Goal: Task Accomplishment & Management: Manage account settings

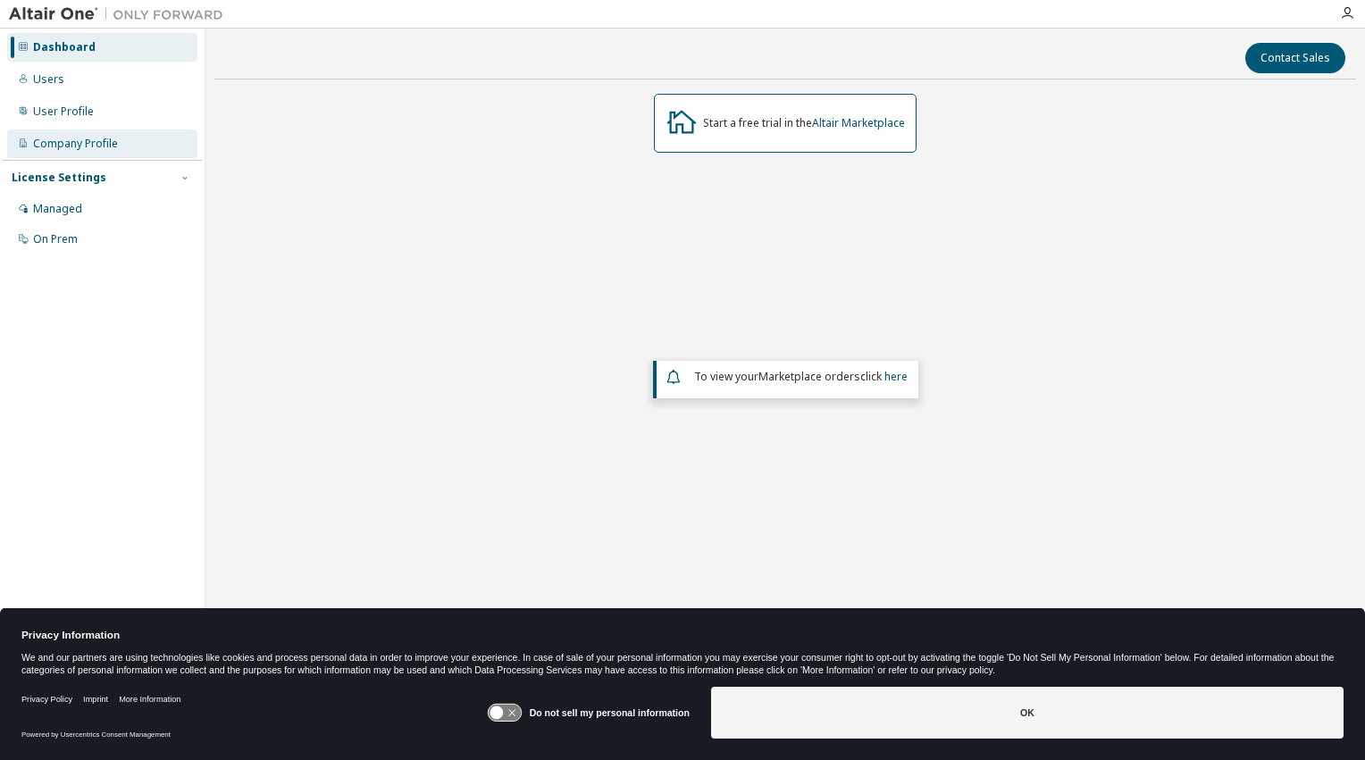
click at [50, 147] on div "Company Profile" at bounding box center [75, 144] width 85 height 14
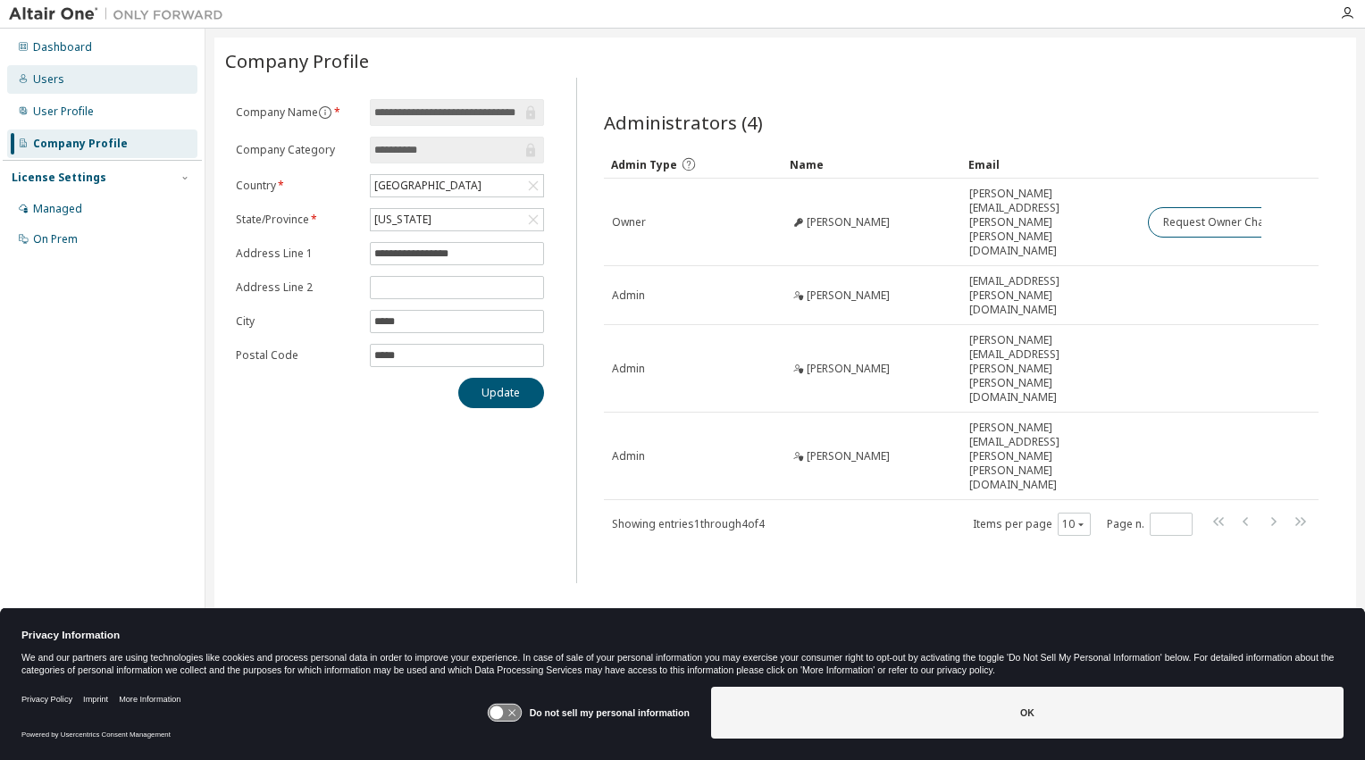
click at [46, 79] on div "Users" at bounding box center [48, 79] width 31 height 14
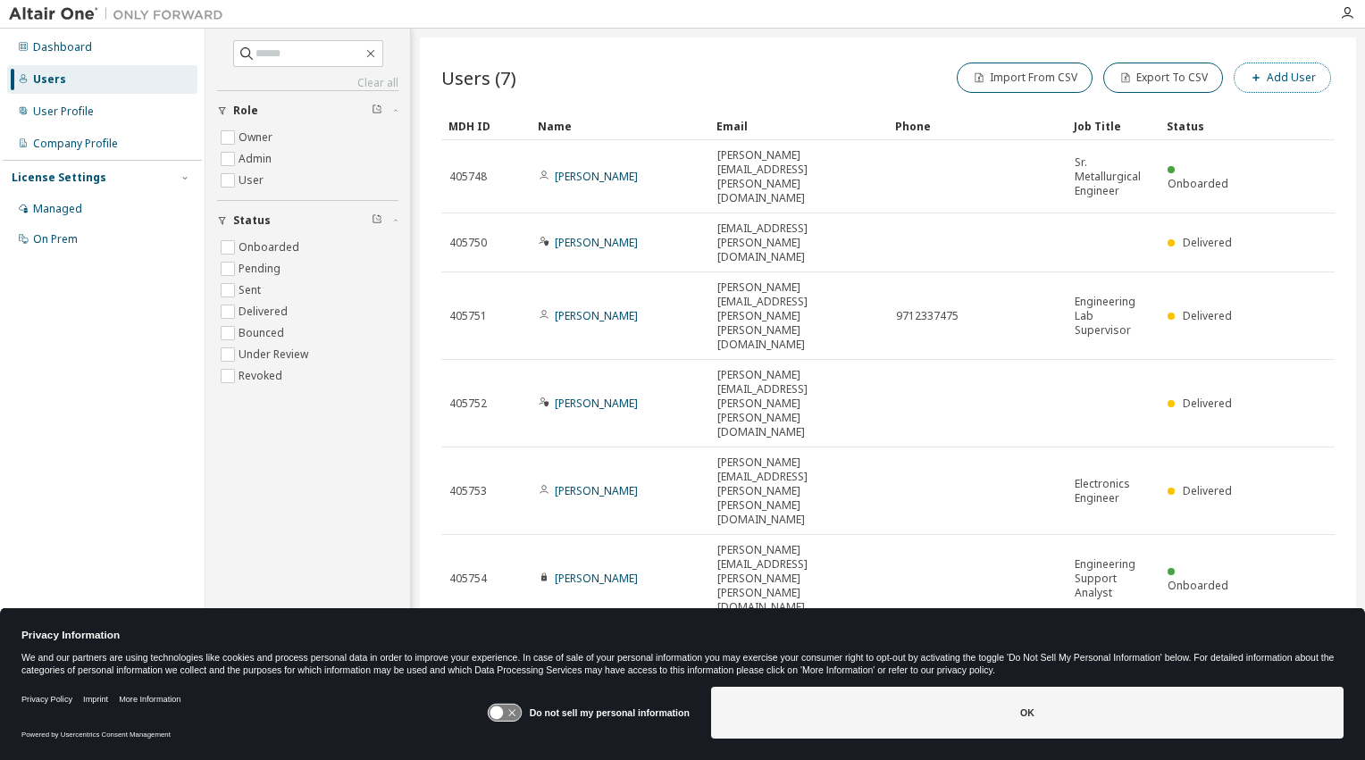
click at [1279, 75] on button "Add User" at bounding box center [1282, 78] width 97 height 30
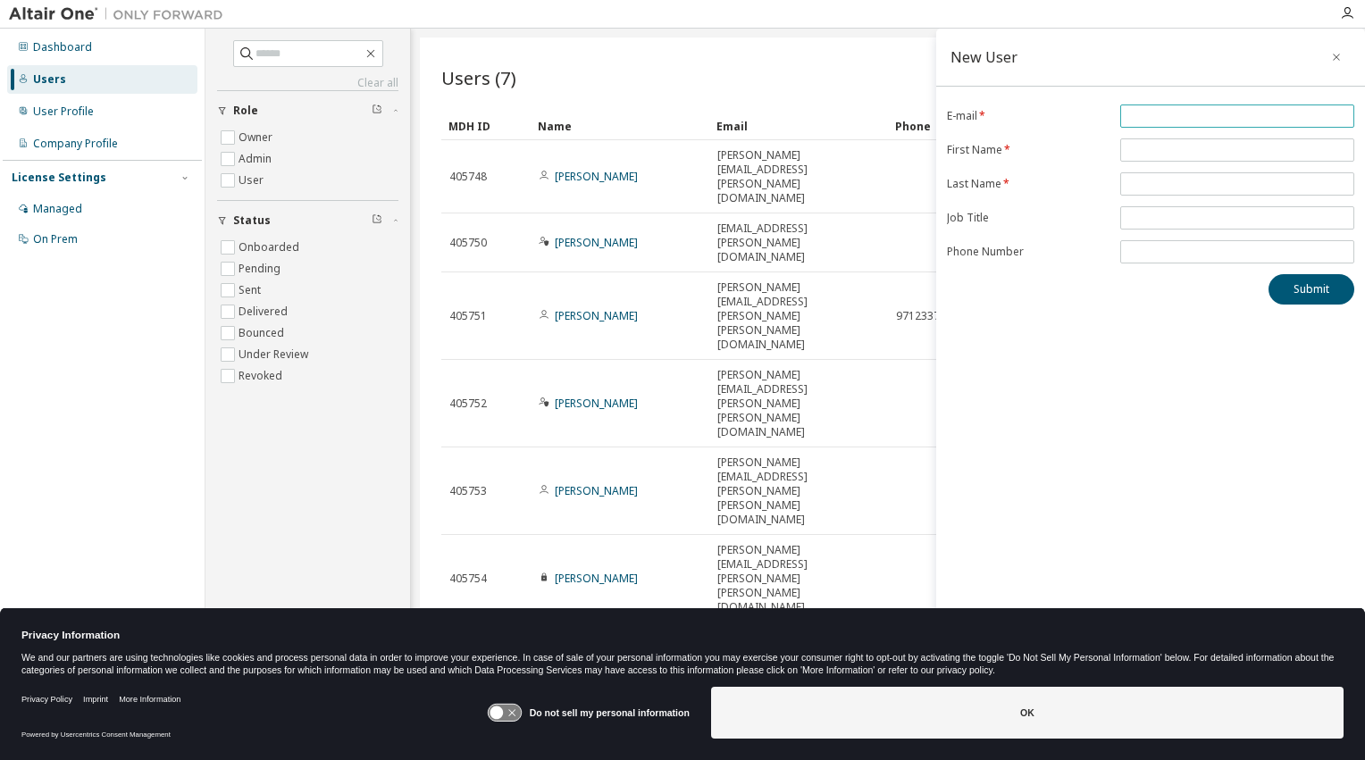
click at [1175, 118] on input "email" at bounding box center [1237, 116] width 225 height 14
type input "**********"
click at [1141, 148] on input "text" at bounding box center [1237, 150] width 225 height 14
type input "********"
click at [1160, 172] on span at bounding box center [1237, 183] width 234 height 23
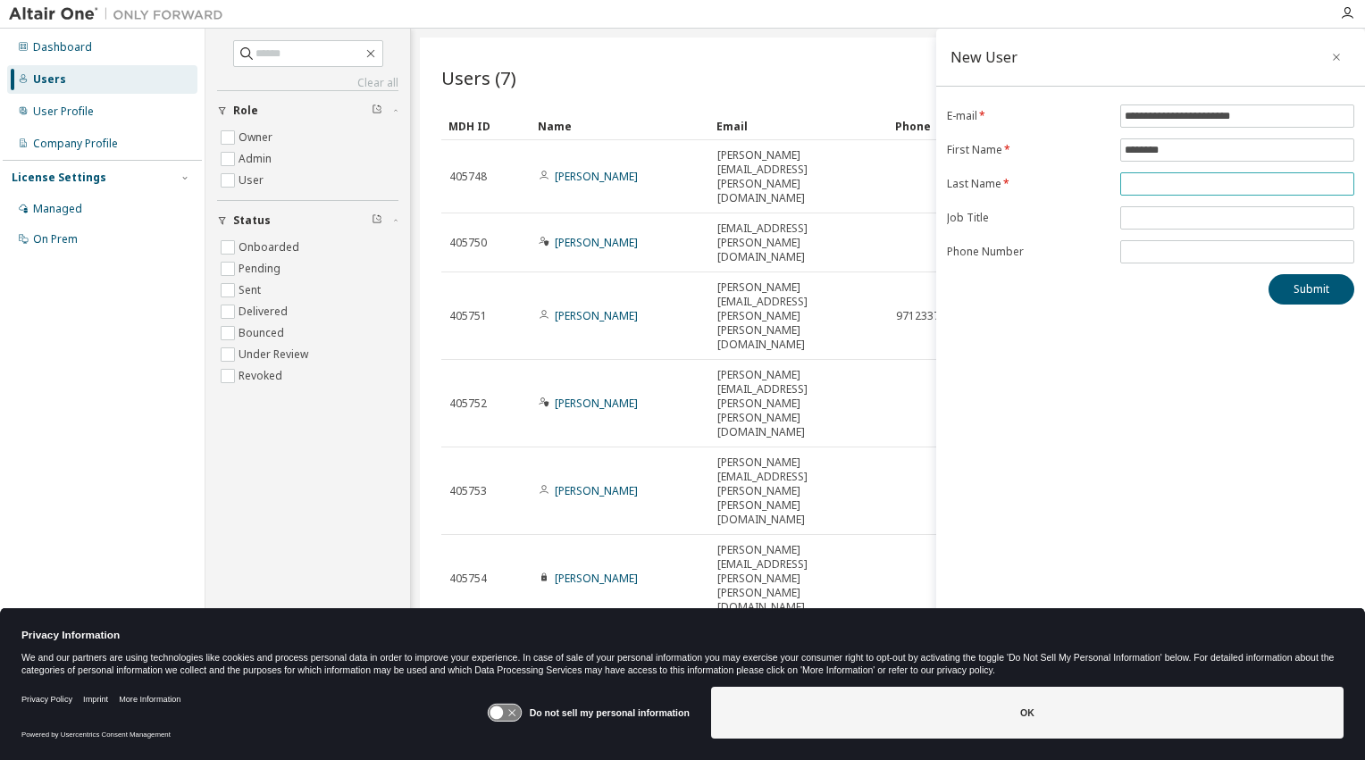
click at [1158, 179] on input "text" at bounding box center [1237, 184] width 225 height 14
type input "********"
click at [1290, 285] on button "Submit" at bounding box center [1312, 289] width 86 height 30
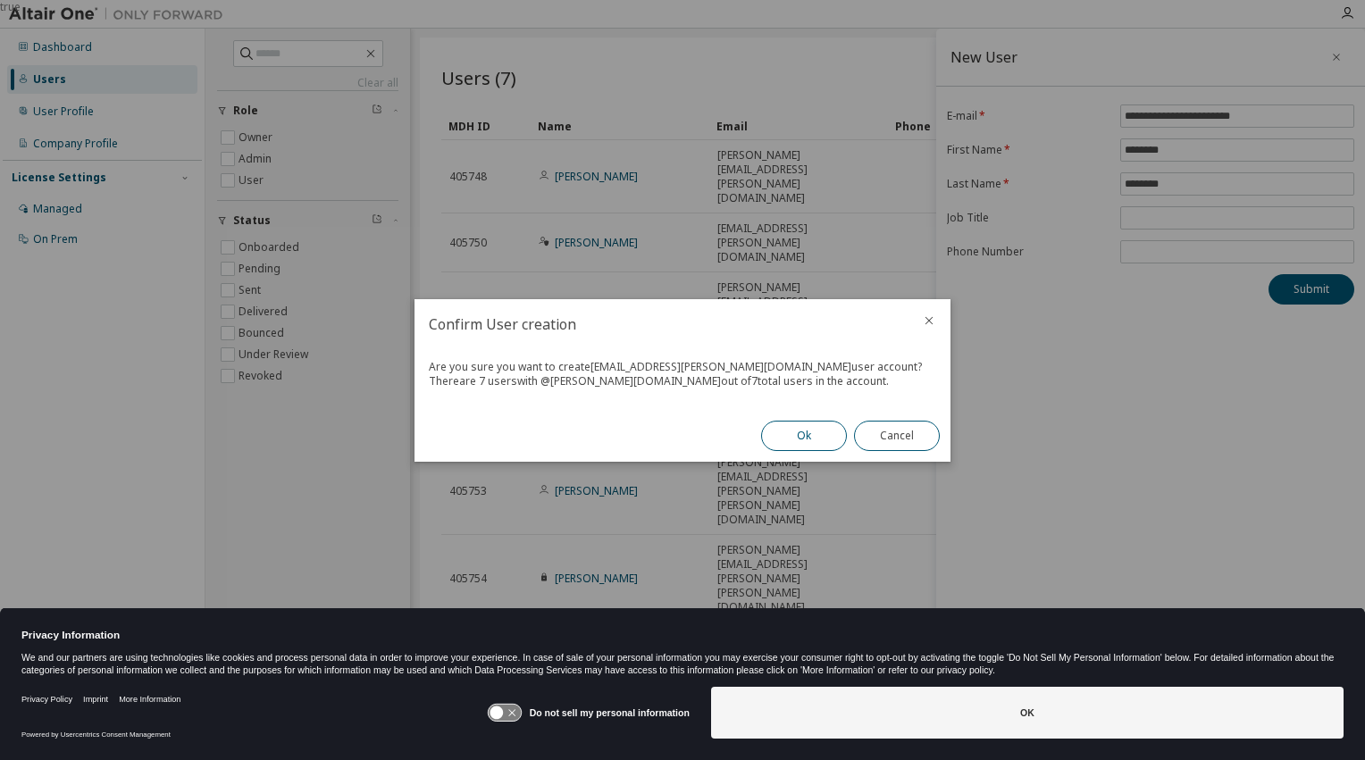
click at [786, 435] on button "Ok" at bounding box center [804, 436] width 86 height 30
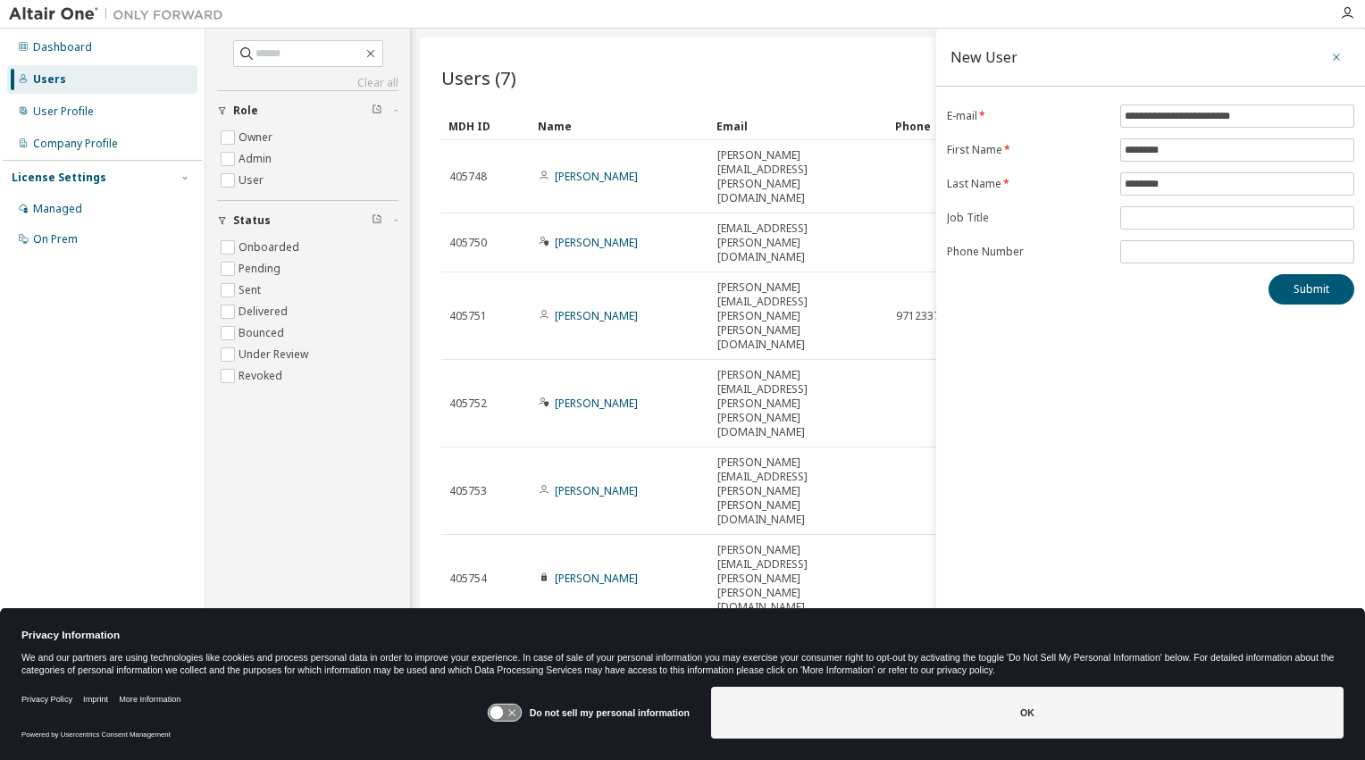
click at [1333, 57] on icon "button" at bounding box center [1336, 57] width 13 height 14
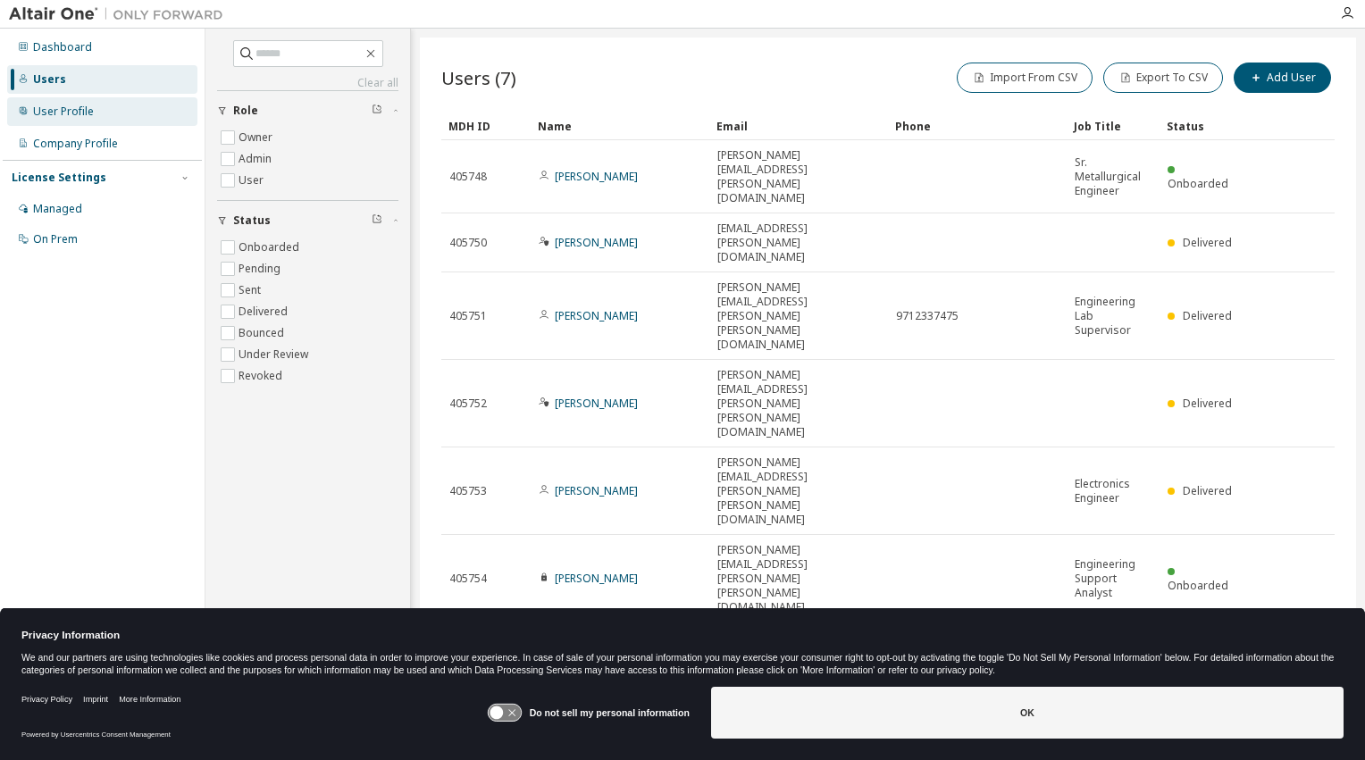
click at [51, 113] on div "User Profile" at bounding box center [63, 112] width 61 height 14
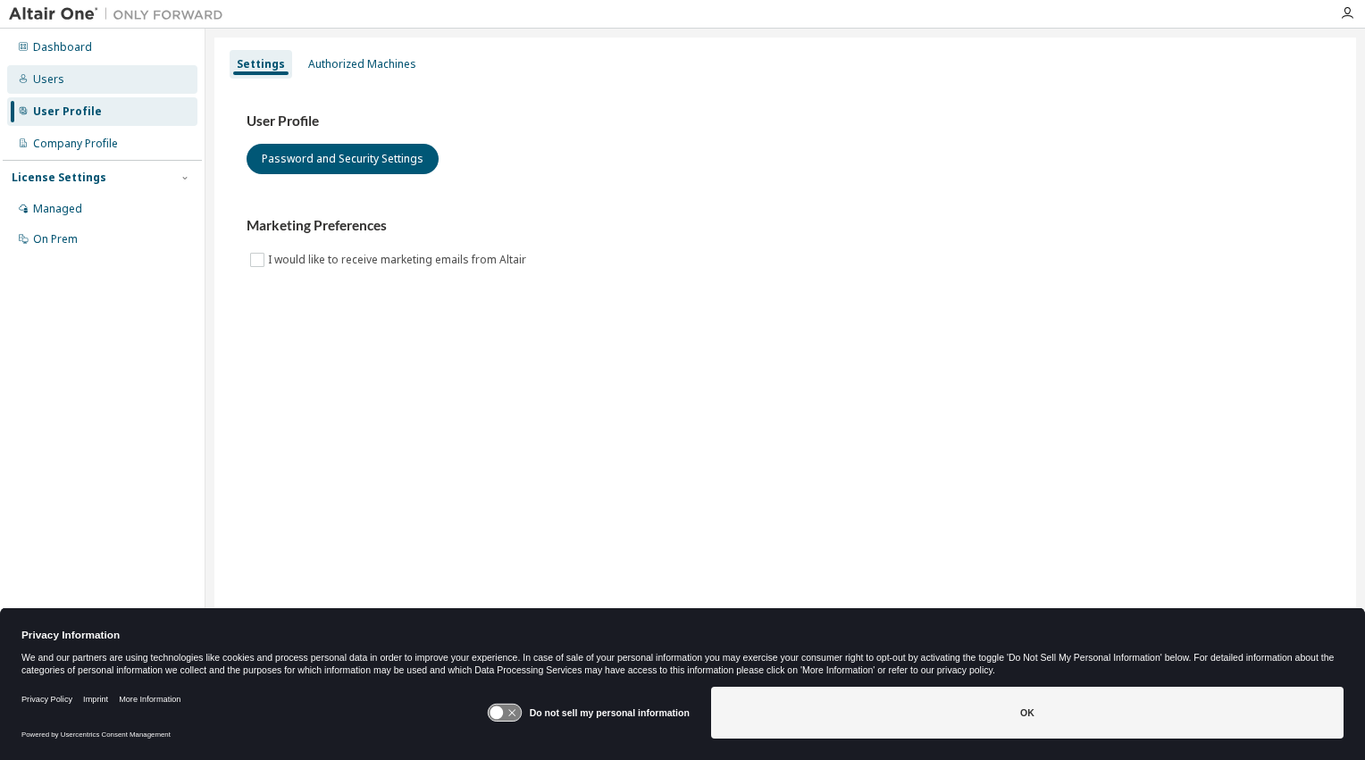
click at [44, 78] on div "Users" at bounding box center [48, 79] width 31 height 14
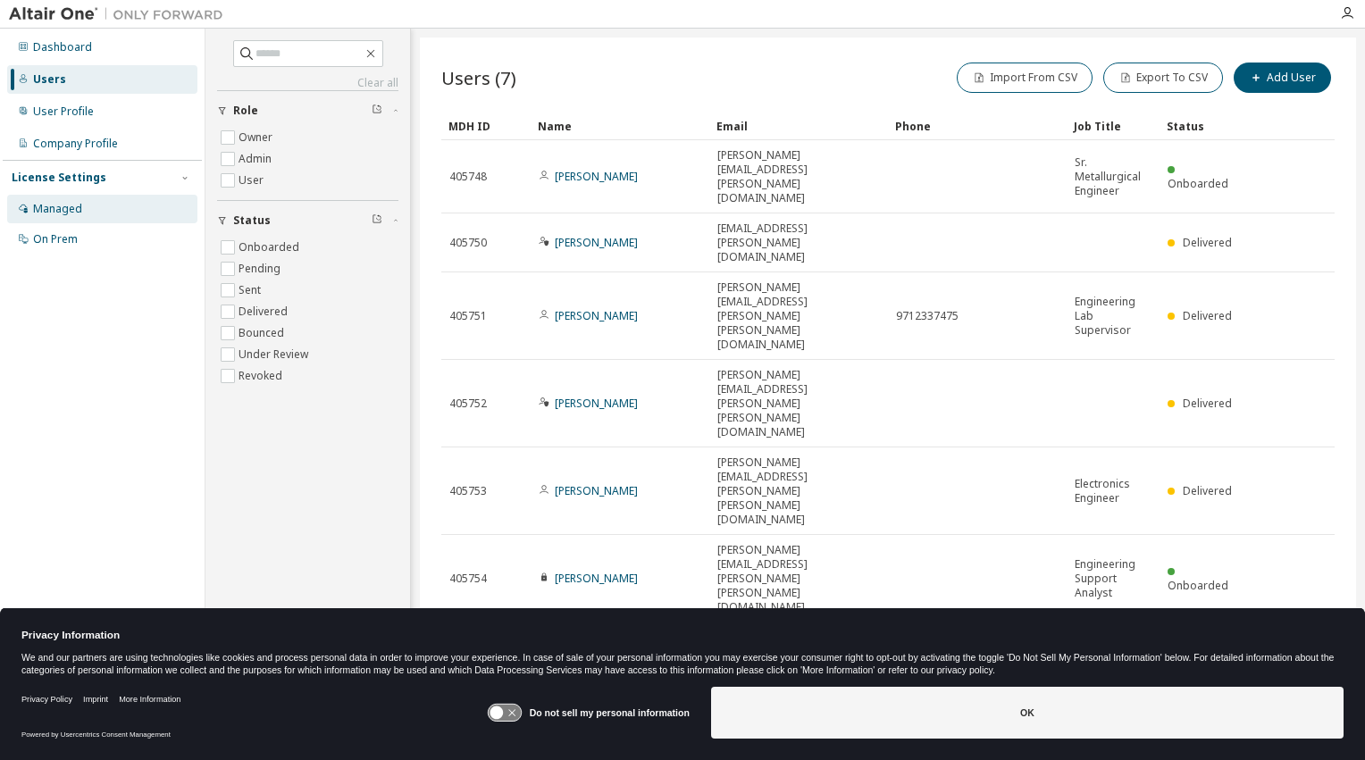
click at [60, 205] on div "Managed" at bounding box center [57, 209] width 49 height 14
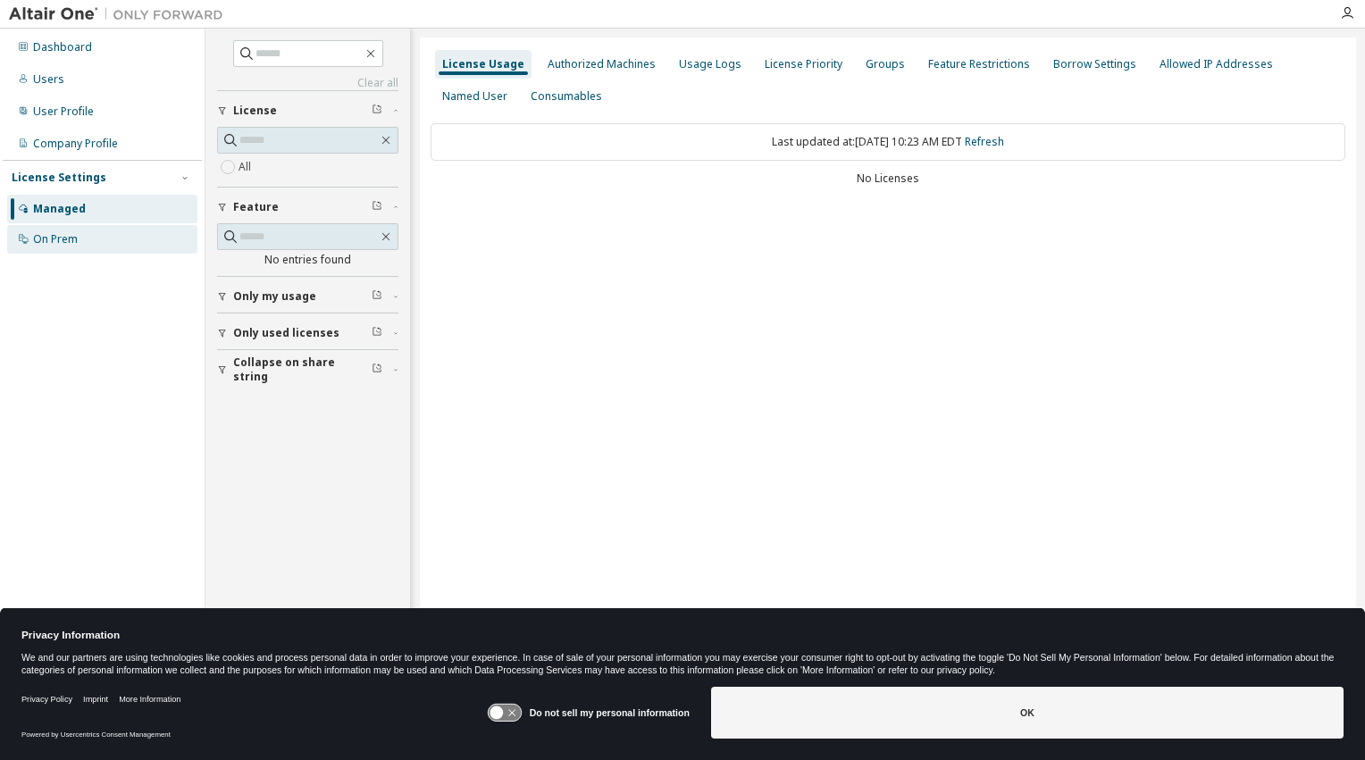
click at [55, 239] on div "On Prem" at bounding box center [55, 239] width 45 height 14
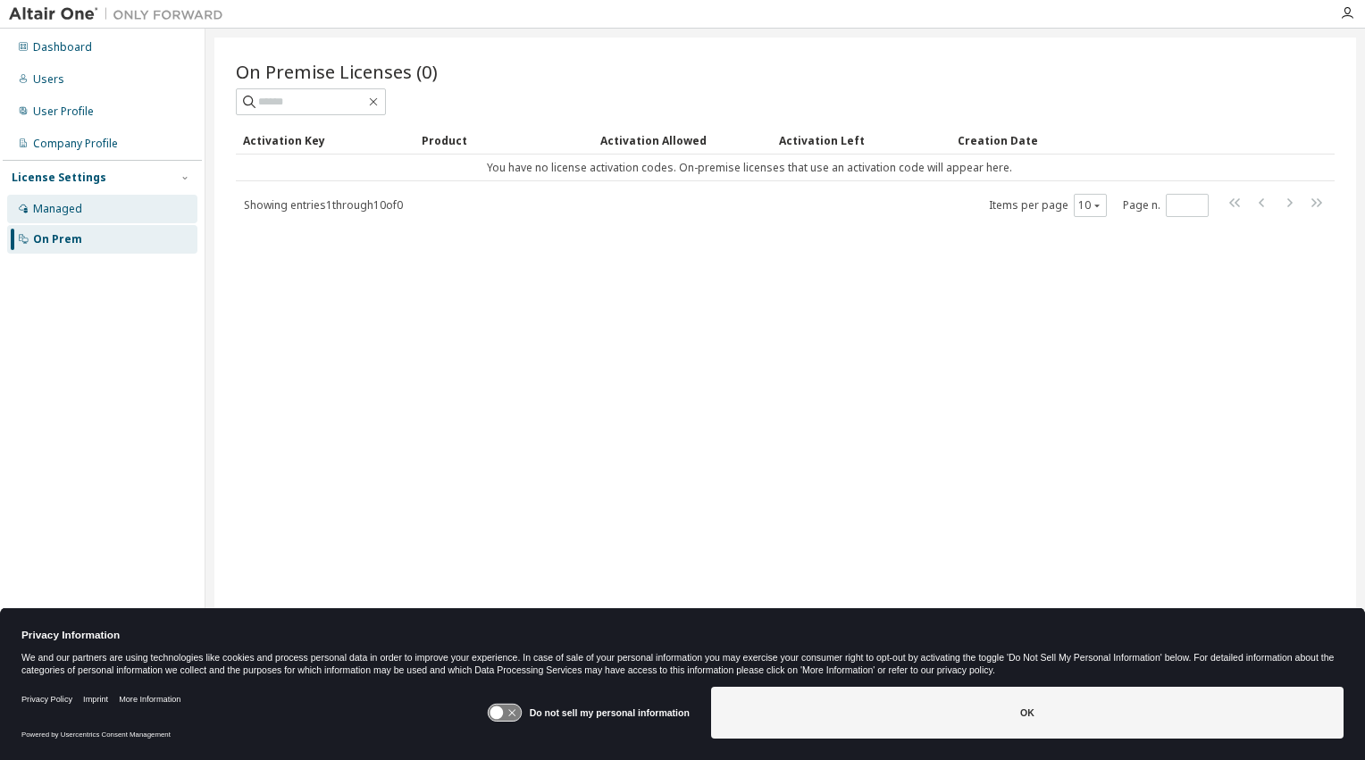
click at [43, 215] on div "Managed" at bounding box center [57, 209] width 49 height 14
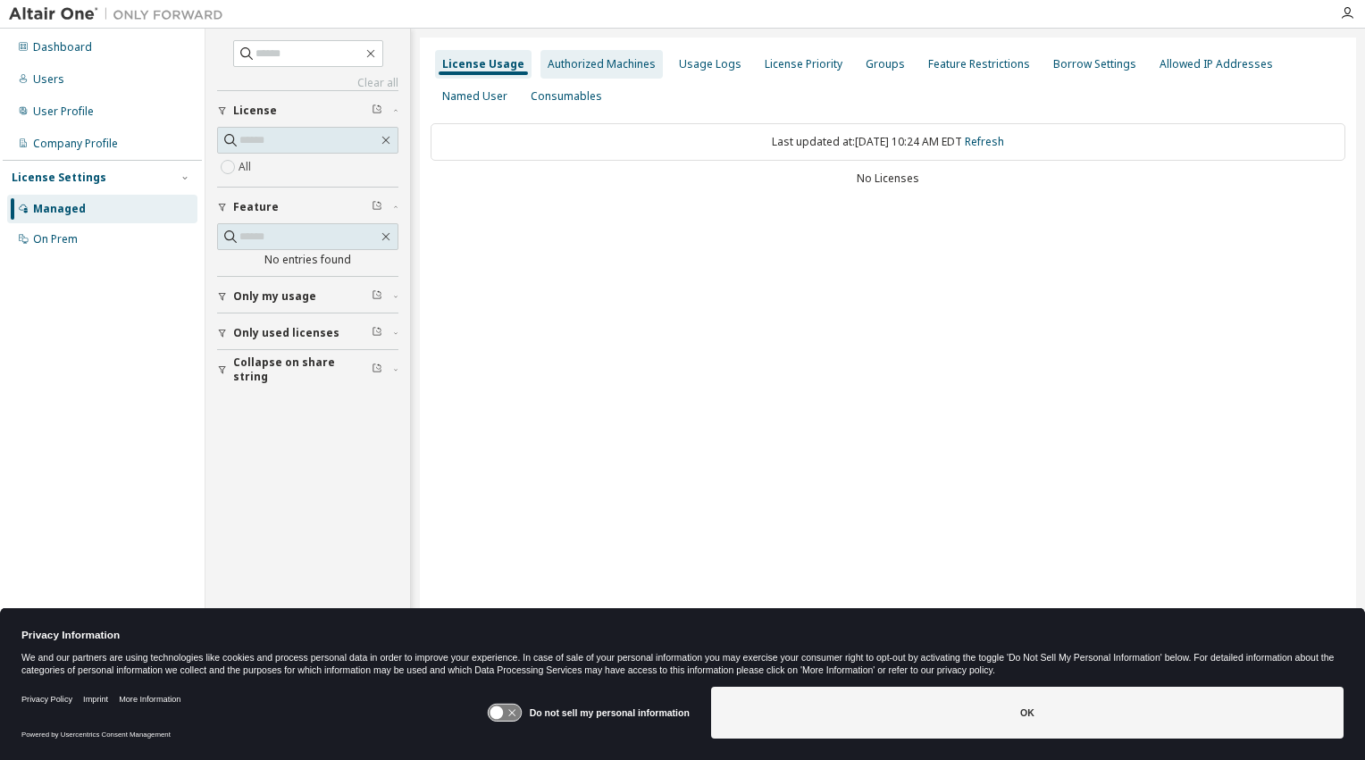
click at [594, 64] on div "Authorized Machines" at bounding box center [602, 64] width 108 height 14
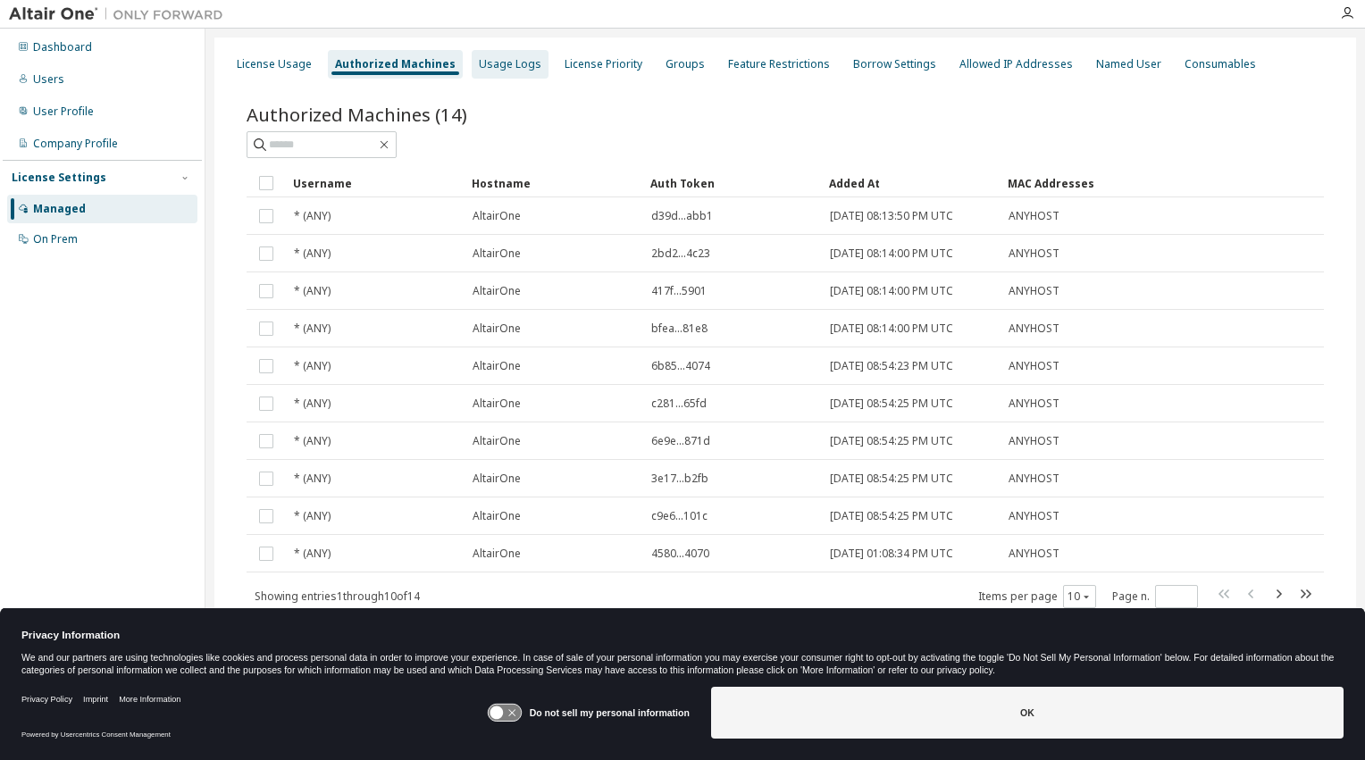
click at [516, 68] on div "Usage Logs" at bounding box center [510, 64] width 63 height 14
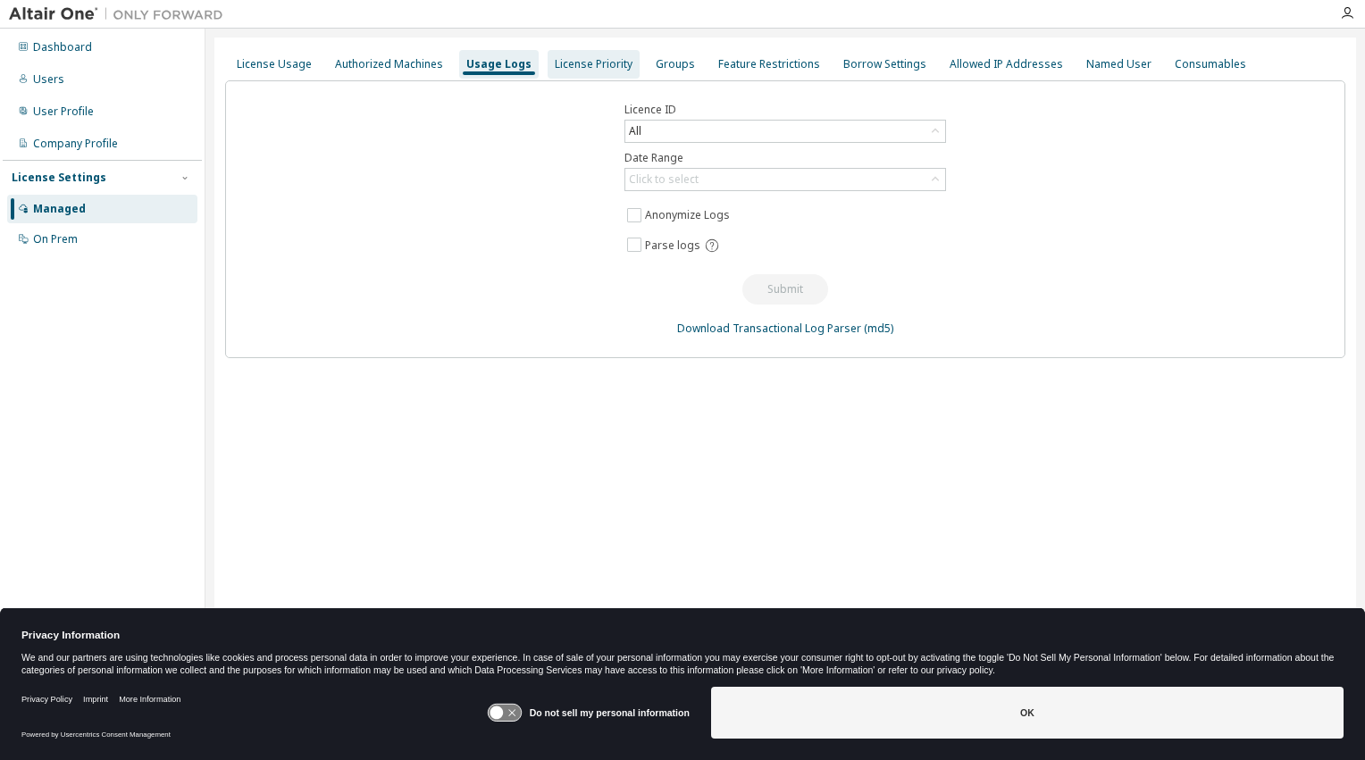
click at [583, 69] on div "License Priority" at bounding box center [594, 64] width 78 height 14
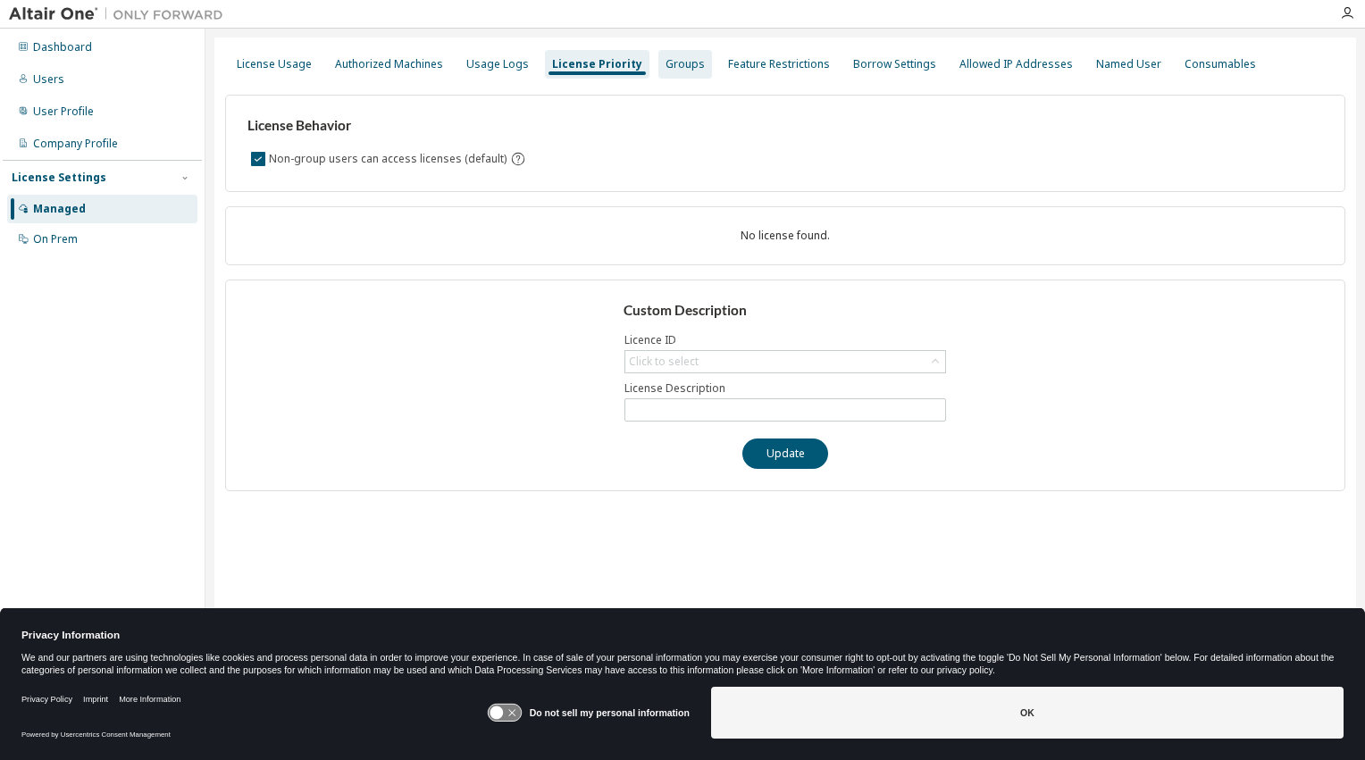
click at [666, 68] on div "Groups" at bounding box center [685, 64] width 39 height 14
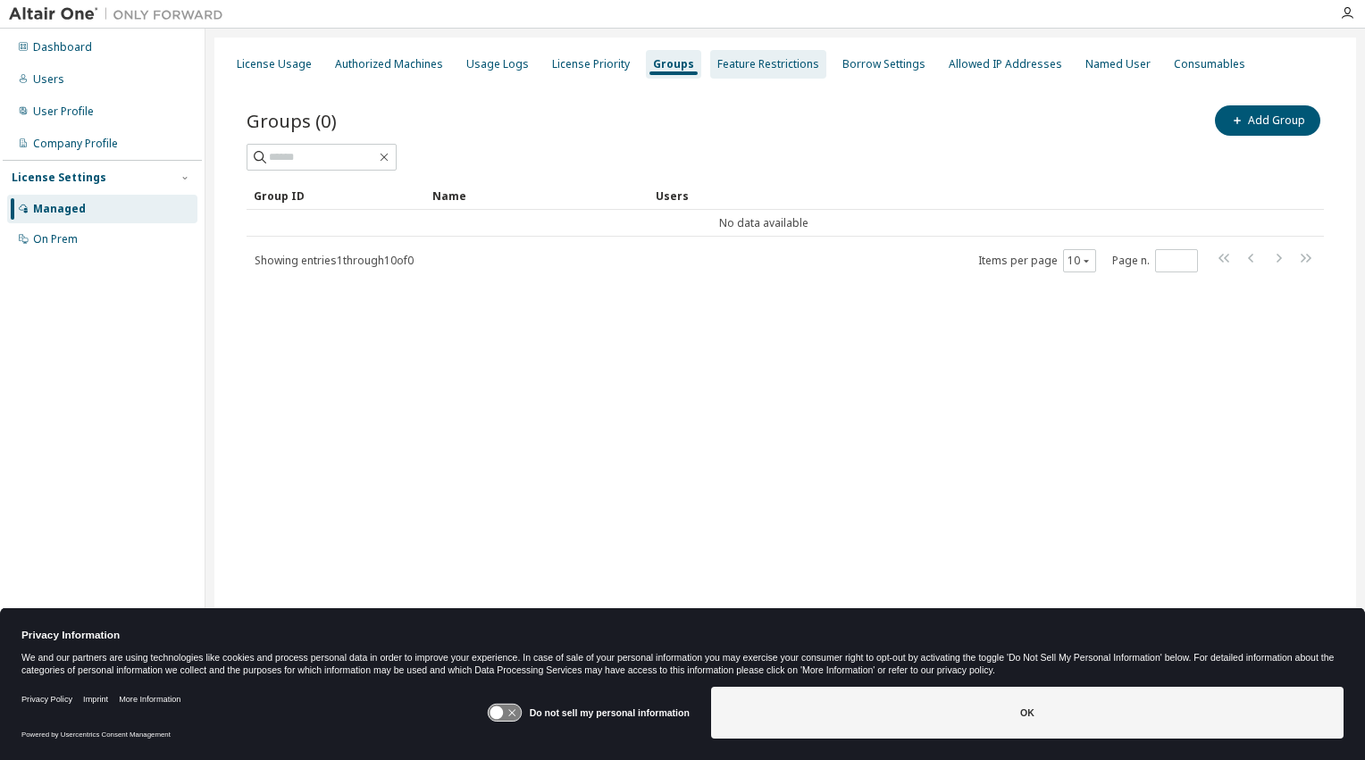
click at [760, 69] on div "Feature Restrictions" at bounding box center [768, 64] width 102 height 14
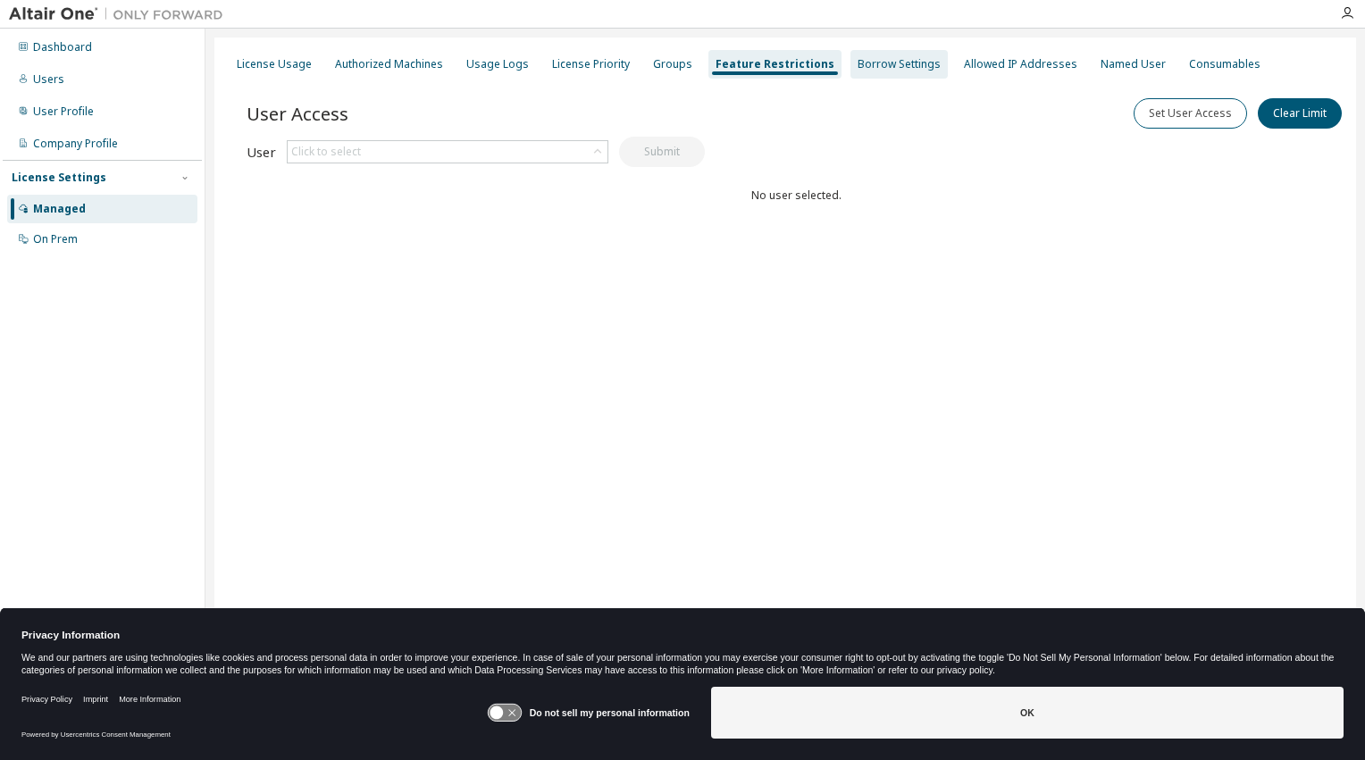
click at [869, 68] on div "Borrow Settings" at bounding box center [899, 64] width 83 height 14
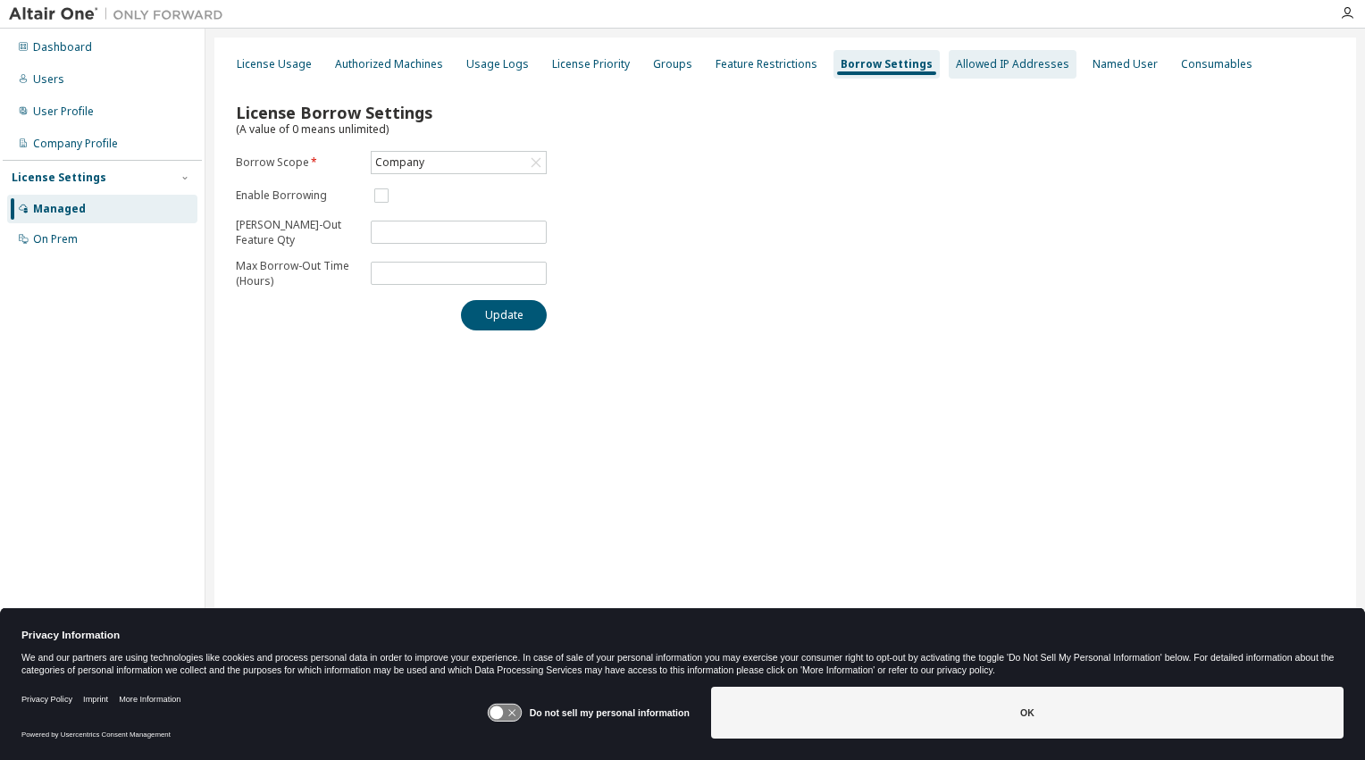
click at [956, 64] on div "Allowed IP Addresses" at bounding box center [1012, 64] width 113 height 14
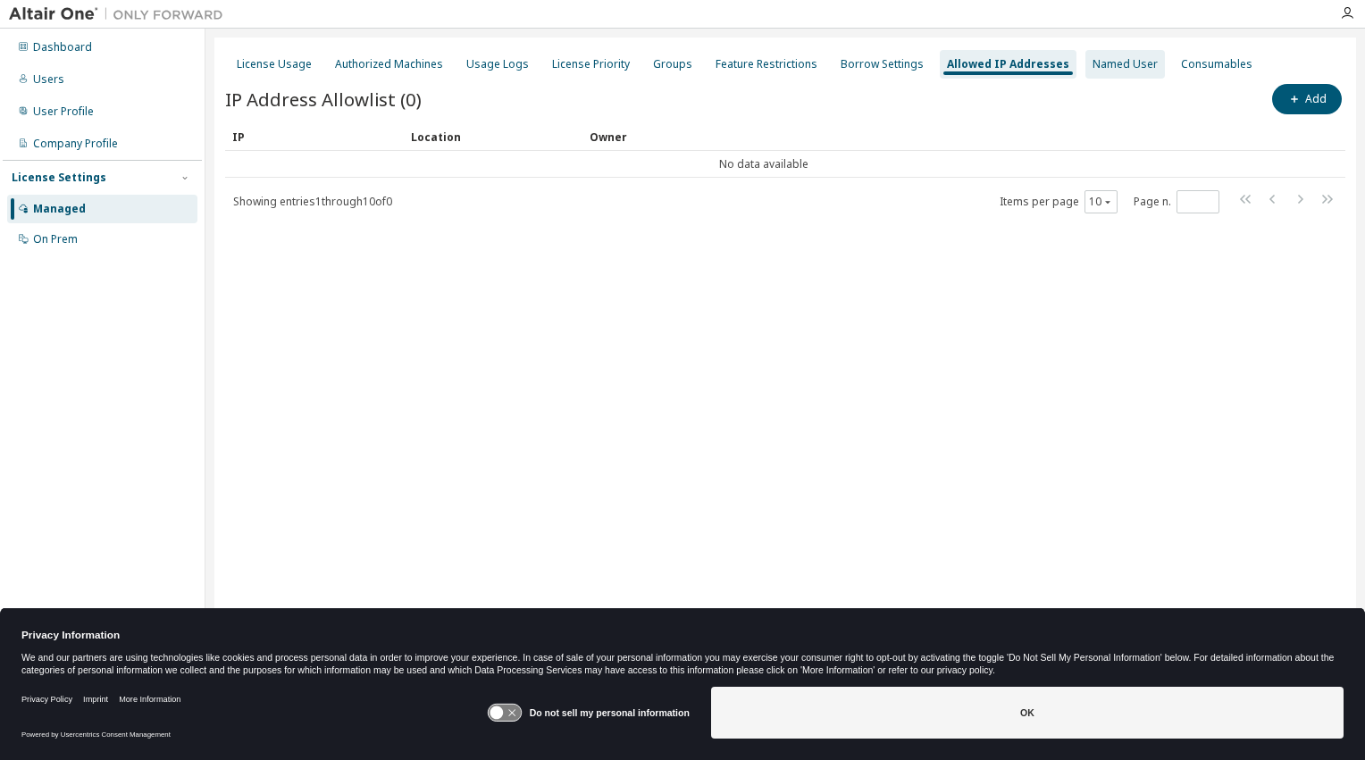
click at [1093, 63] on div "Named User" at bounding box center [1125, 64] width 65 height 14
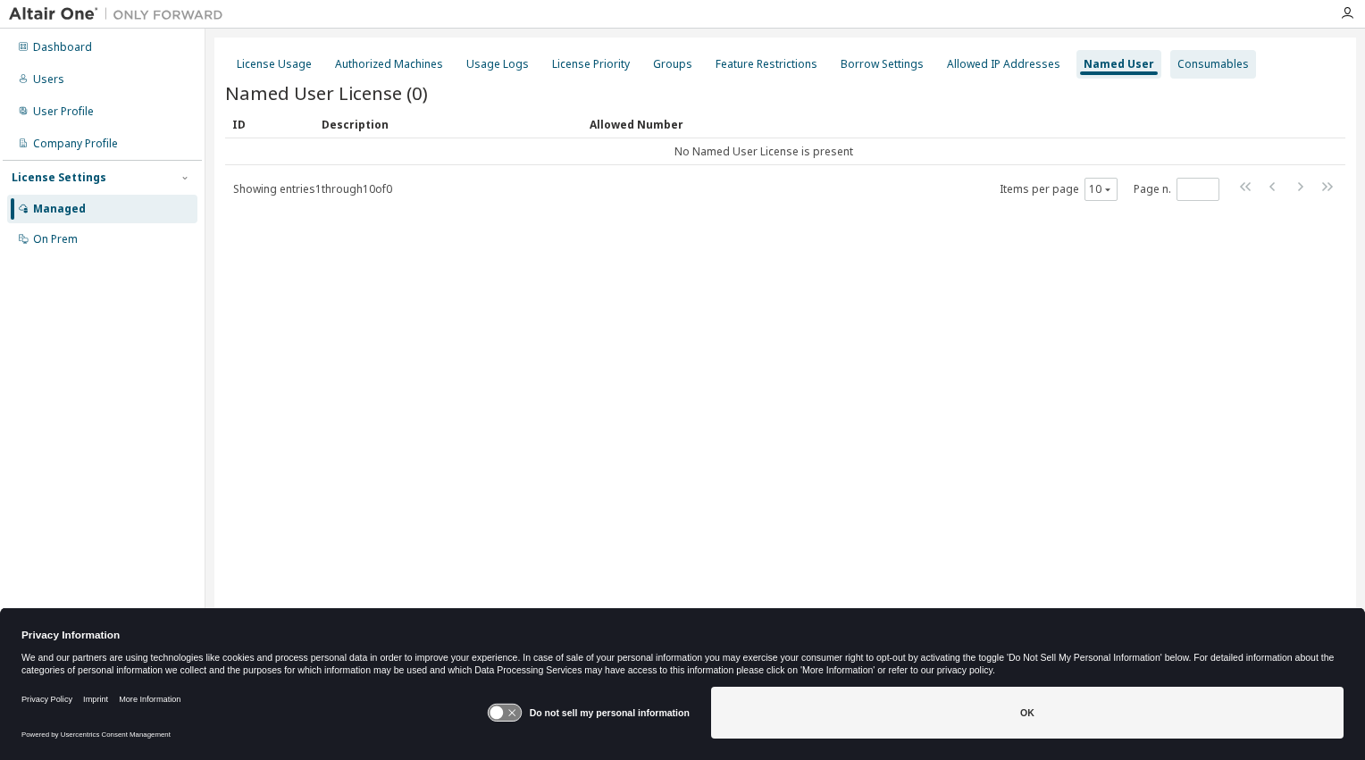
click at [1178, 61] on div "Consumables" at bounding box center [1213, 64] width 71 height 14
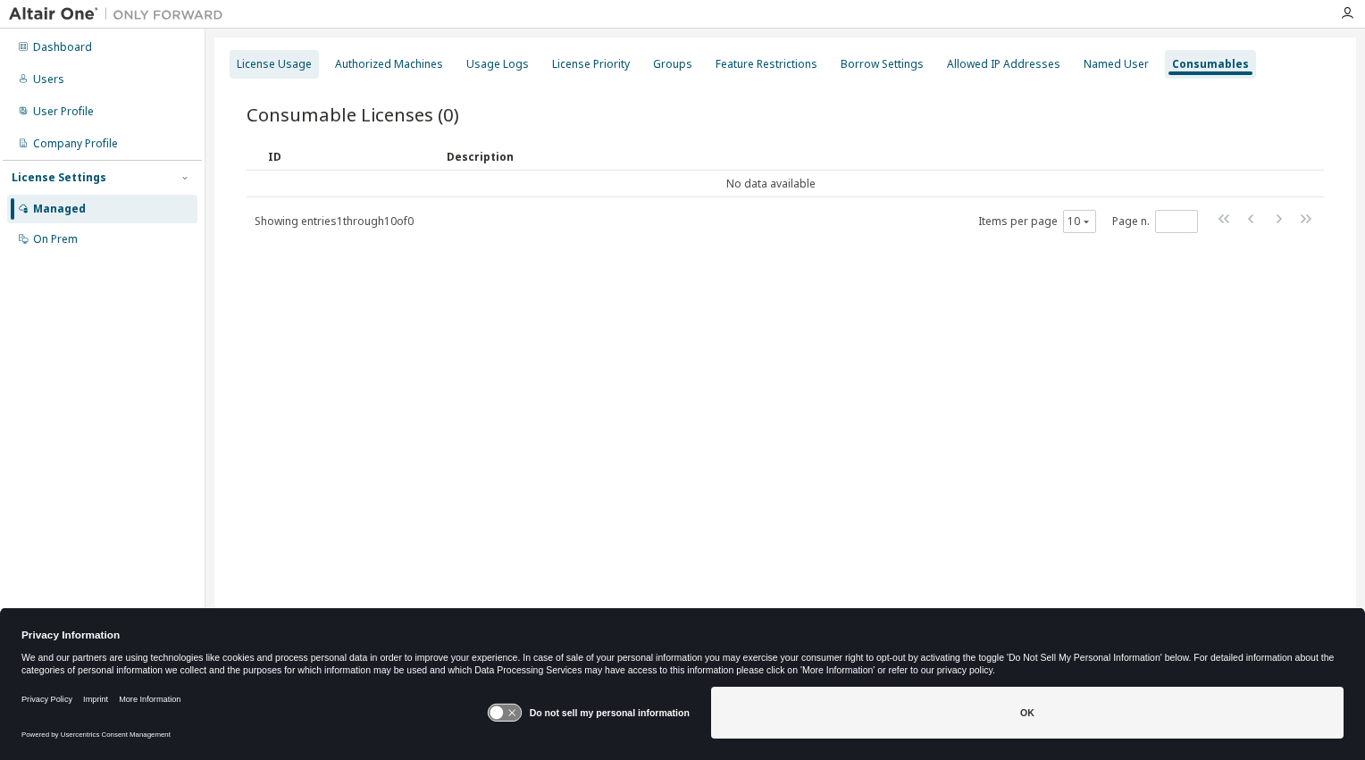
click at [272, 67] on div "License Usage" at bounding box center [274, 64] width 75 height 14
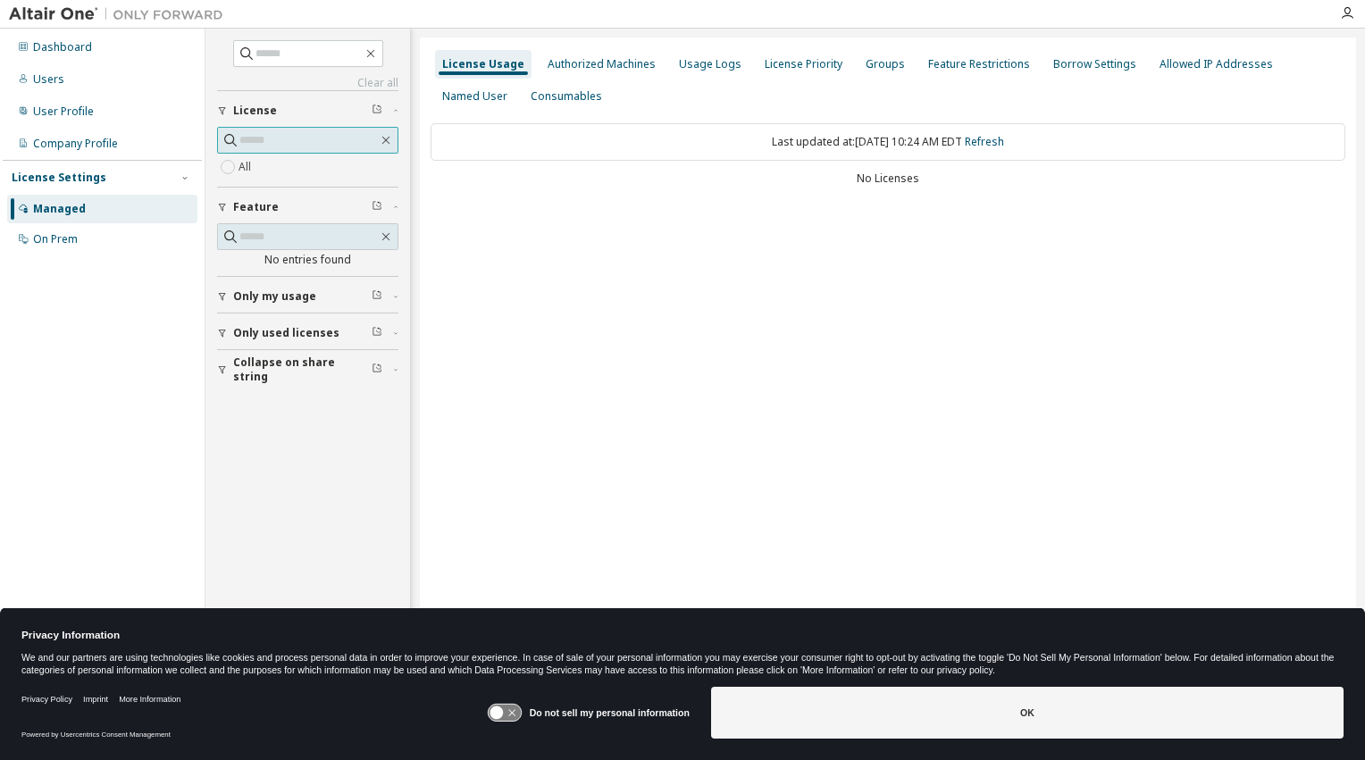
click at [329, 136] on input "text" at bounding box center [308, 140] width 138 height 18
click at [43, 229] on div "On Prem" at bounding box center [102, 239] width 190 height 29
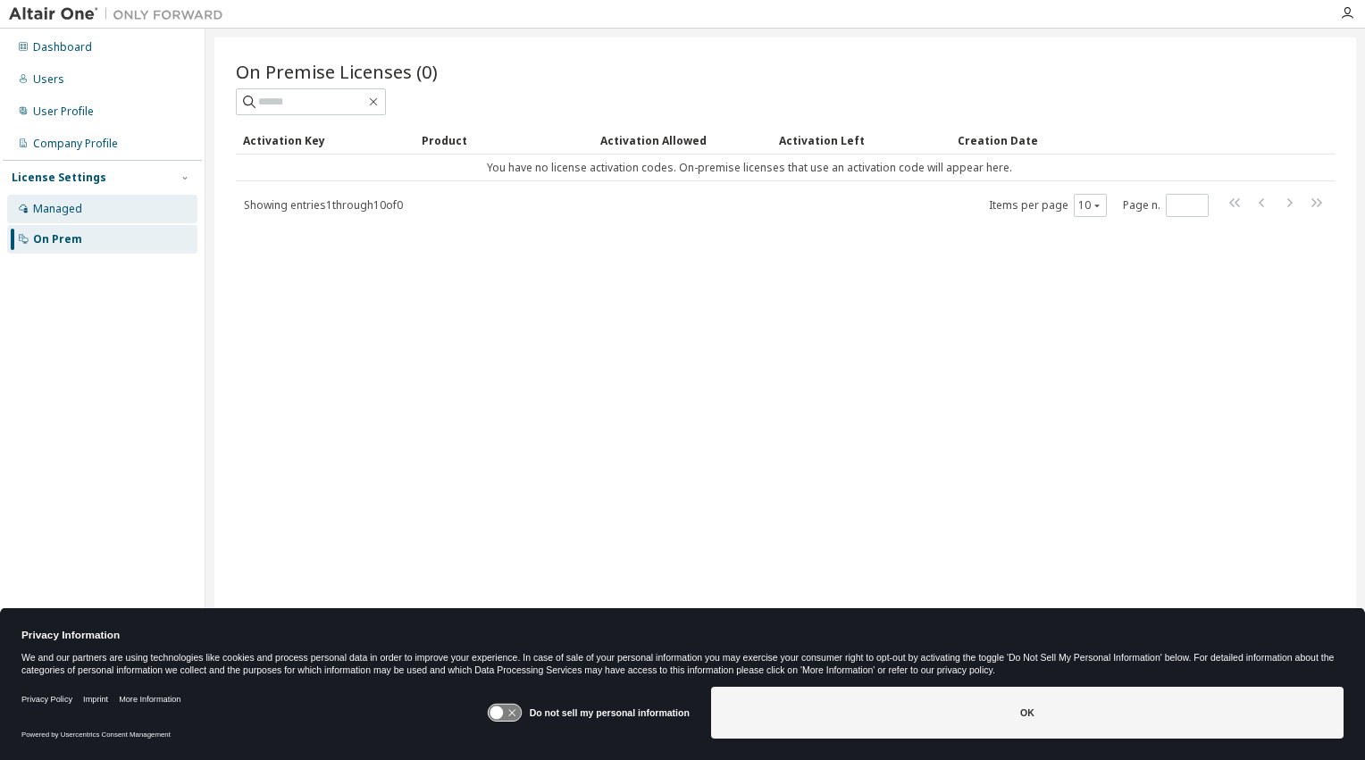
click at [57, 196] on div "Managed" at bounding box center [102, 209] width 190 height 29
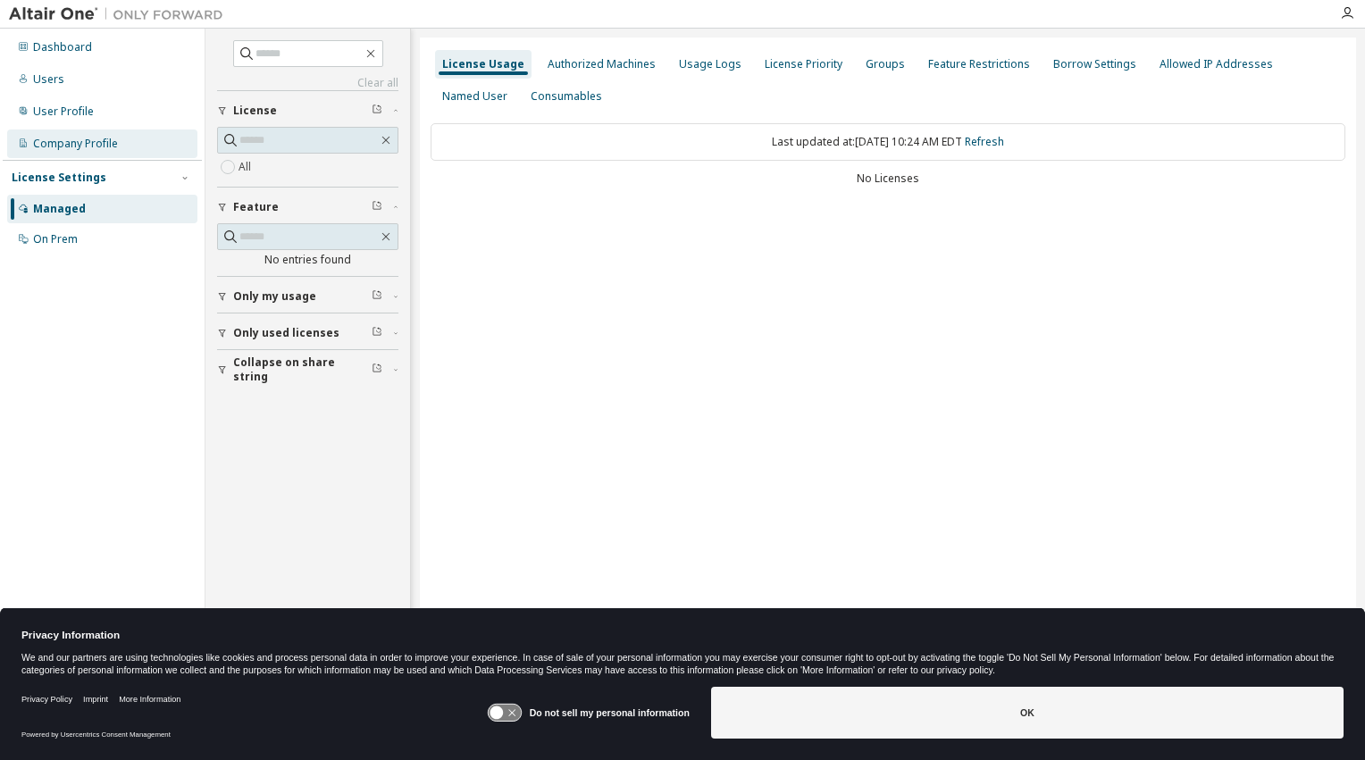
click at [76, 141] on div "Company Profile" at bounding box center [75, 144] width 85 height 14
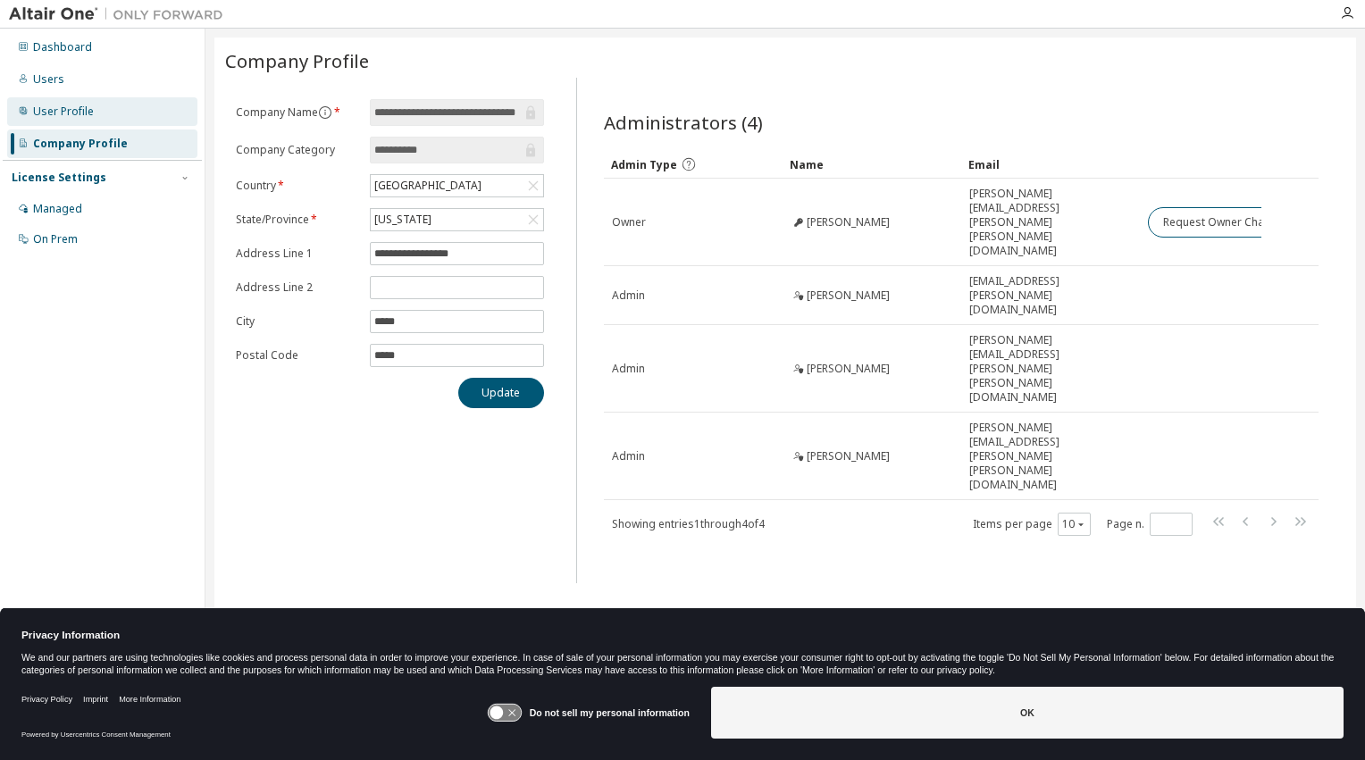
click at [96, 117] on div "User Profile" at bounding box center [102, 111] width 190 height 29
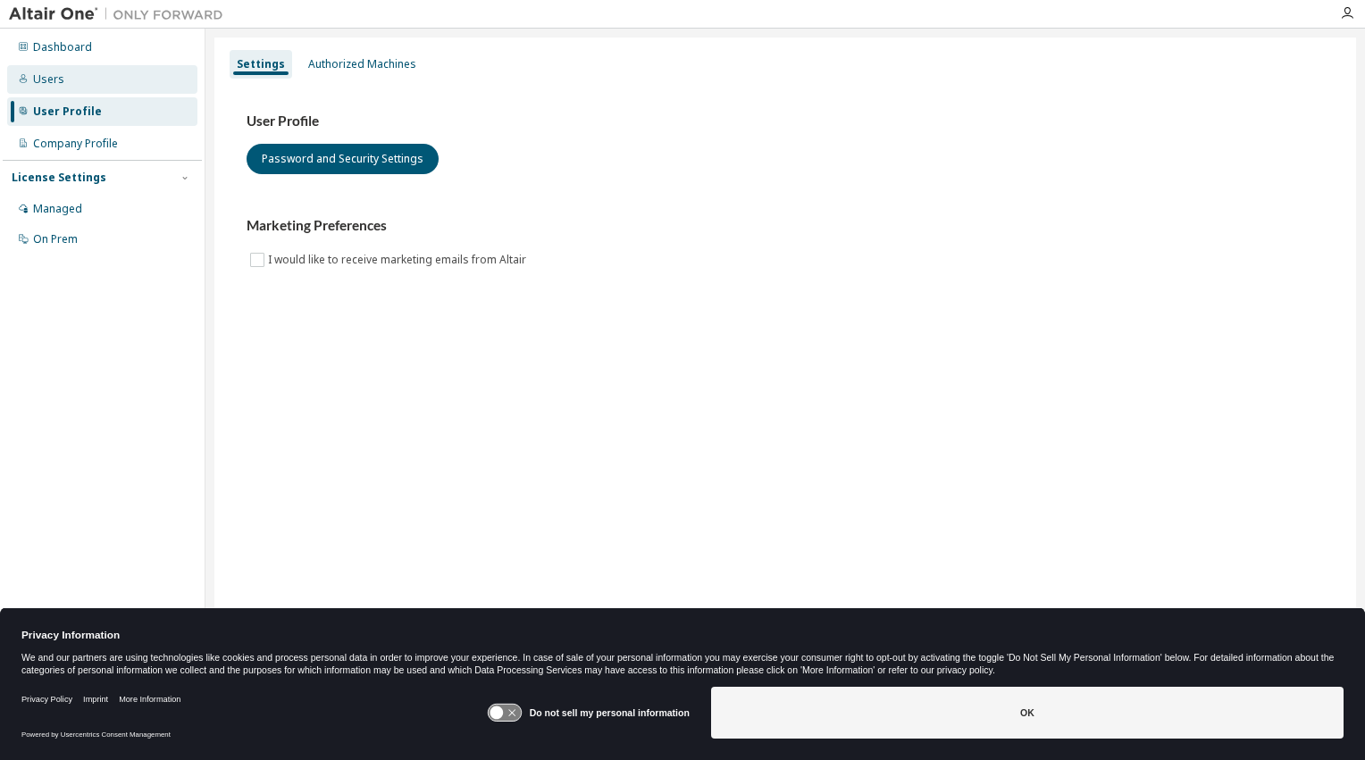
click at [49, 82] on div "Users" at bounding box center [48, 79] width 31 height 14
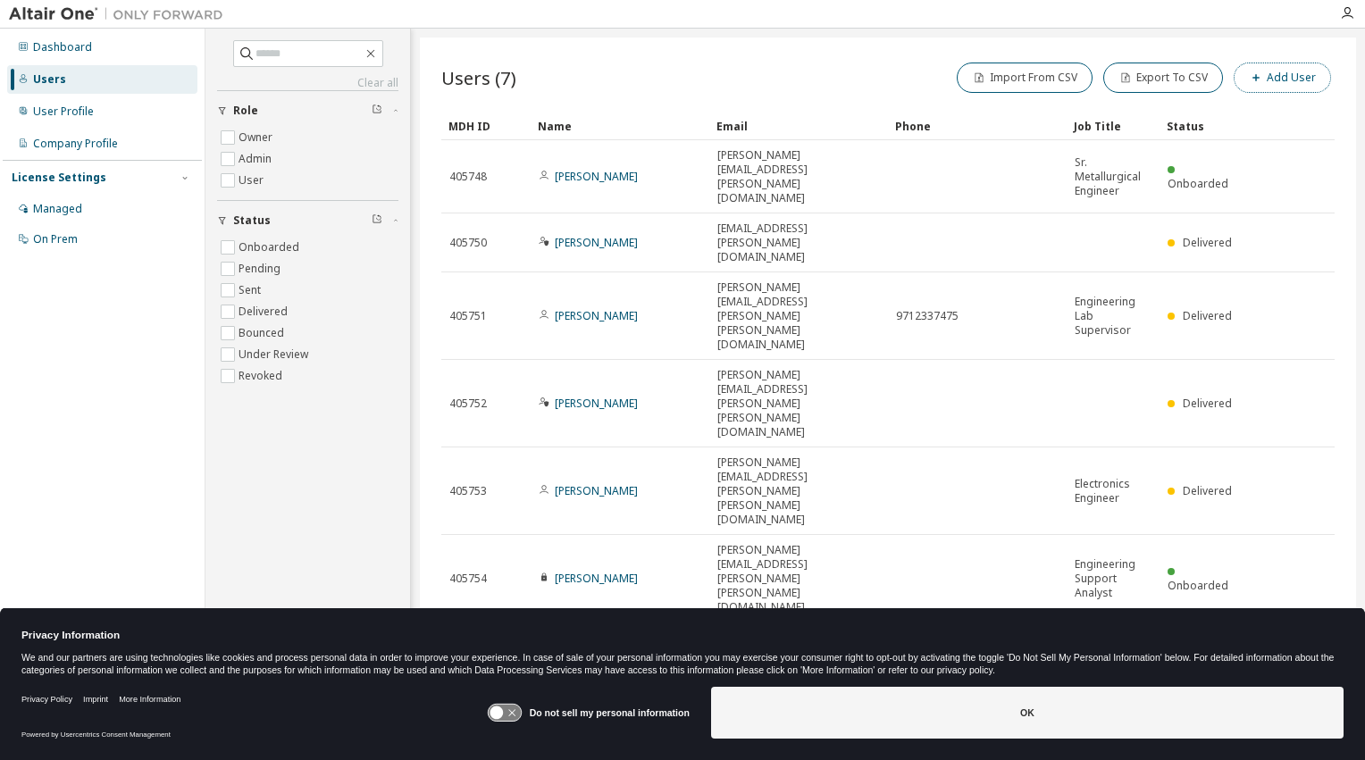
click at [1294, 68] on button "Add User" at bounding box center [1282, 78] width 97 height 30
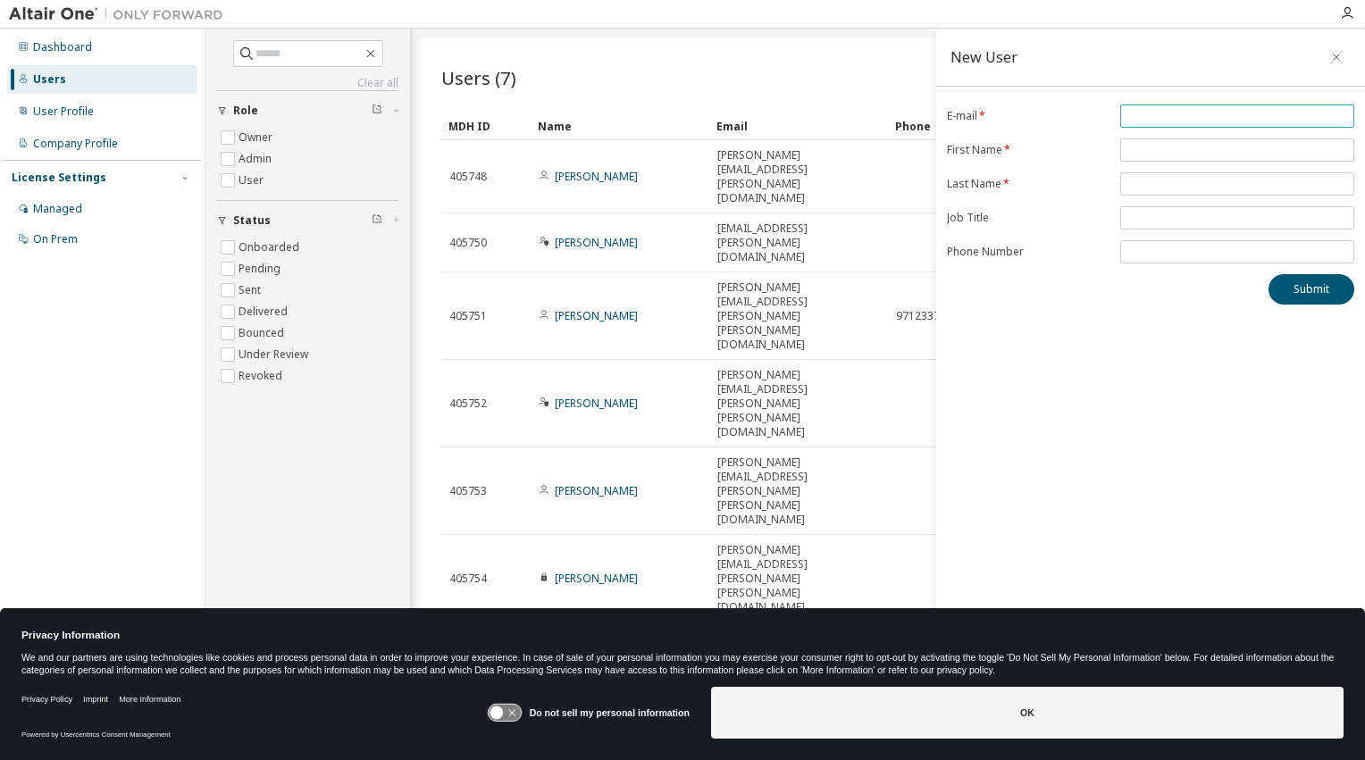
click at [1150, 114] on input "email" at bounding box center [1237, 116] width 225 height 14
type input "***"
click at [508, 717] on icon at bounding box center [504, 713] width 33 height 17
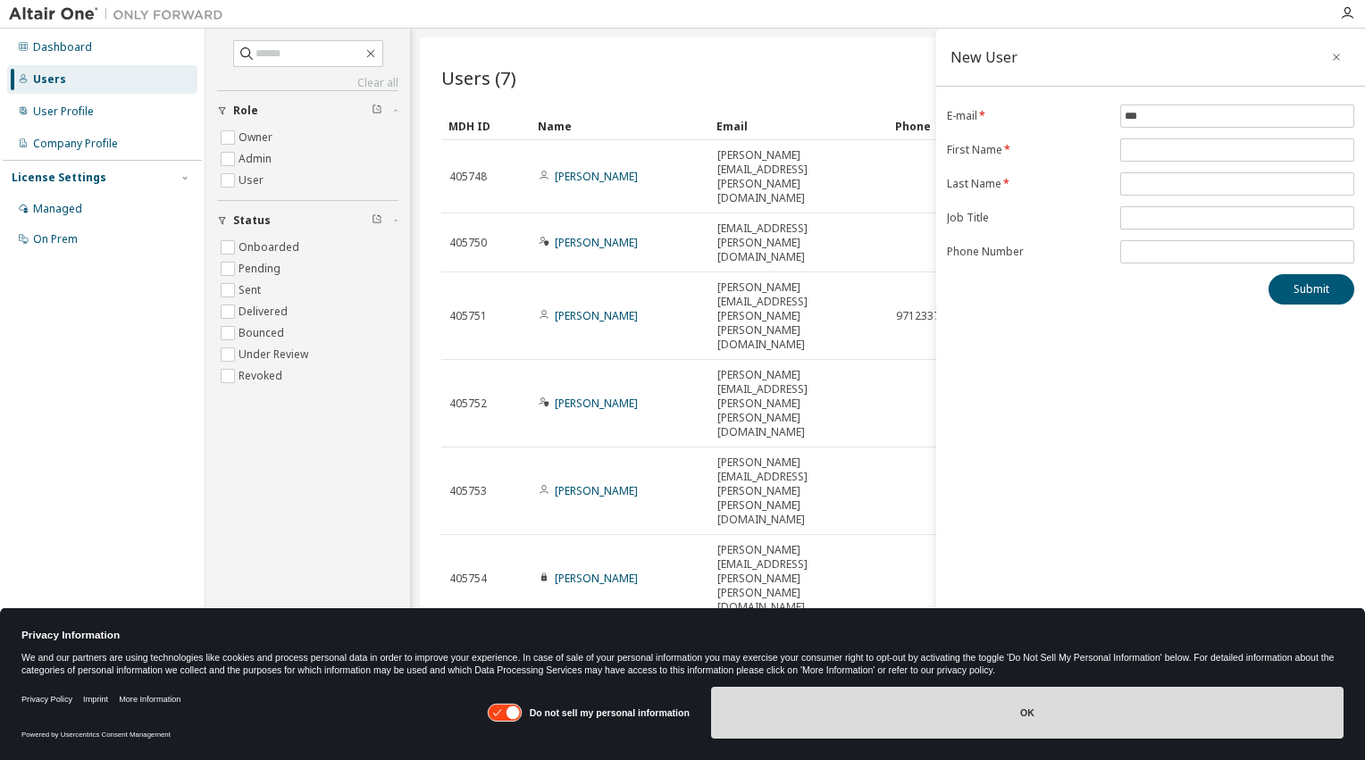
click at [801, 717] on button "OK" at bounding box center [1027, 713] width 633 height 52
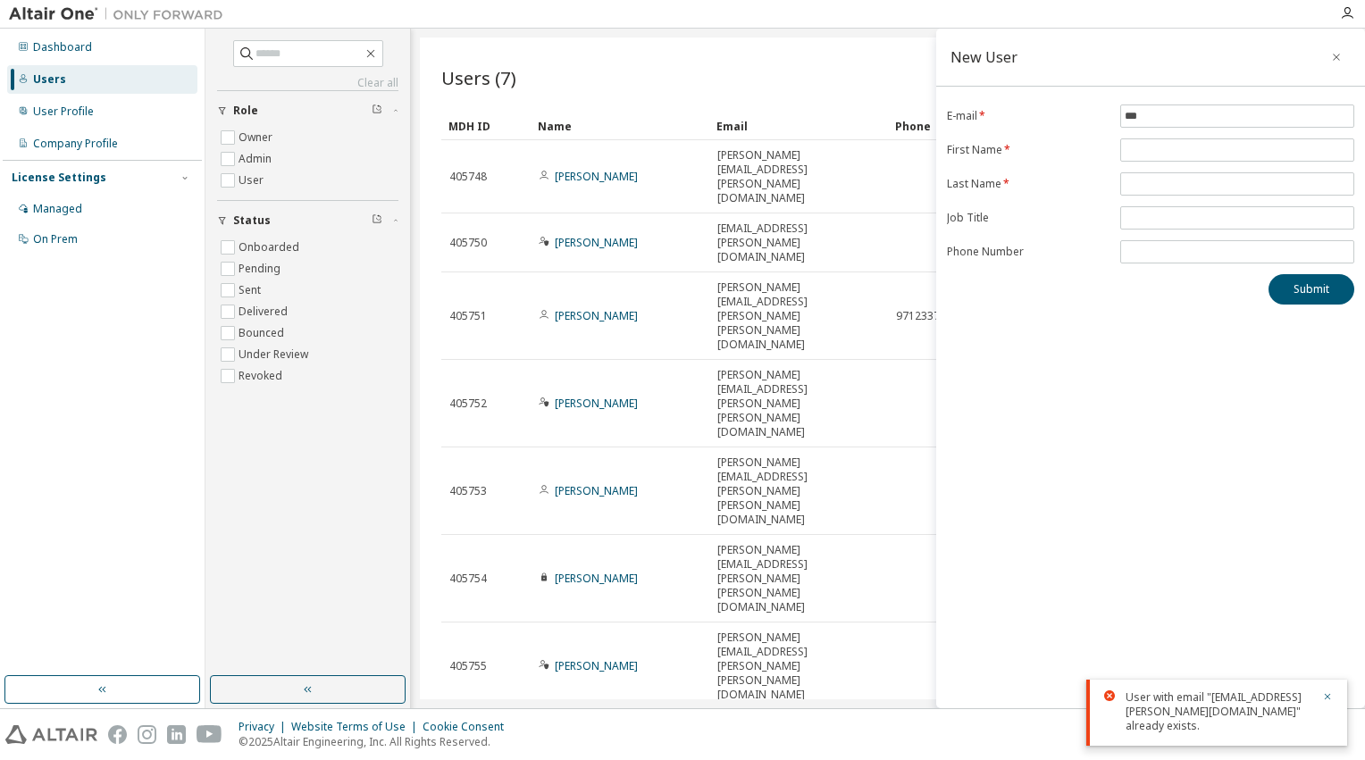
click at [1190, 708] on div "User with email "BSD_Licensing@parker.com" already exists." at bounding box center [1219, 712] width 186 height 43
click at [1330, 697] on icon "button" at bounding box center [1327, 697] width 11 height 11
click at [1338, 51] on icon "button" at bounding box center [1336, 57] width 13 height 14
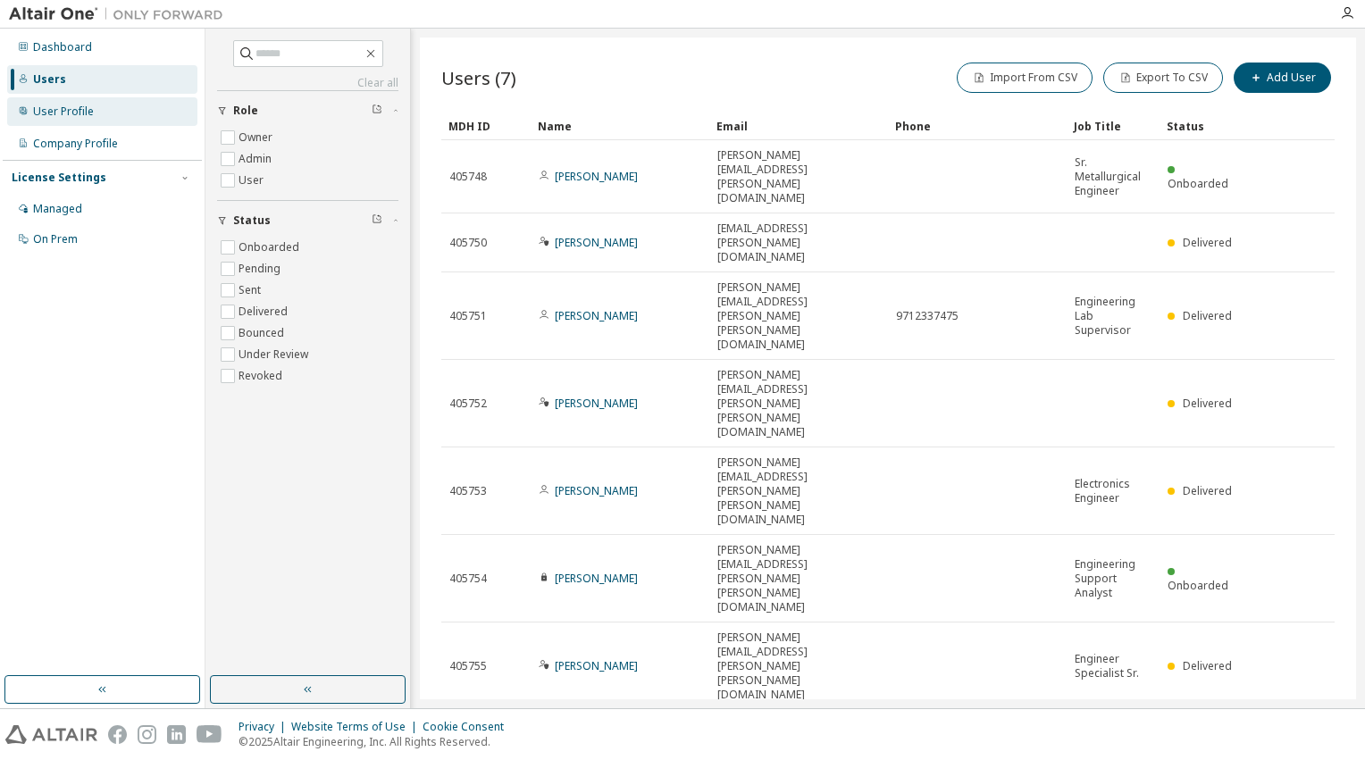
click at [60, 114] on div "User Profile" at bounding box center [63, 112] width 61 height 14
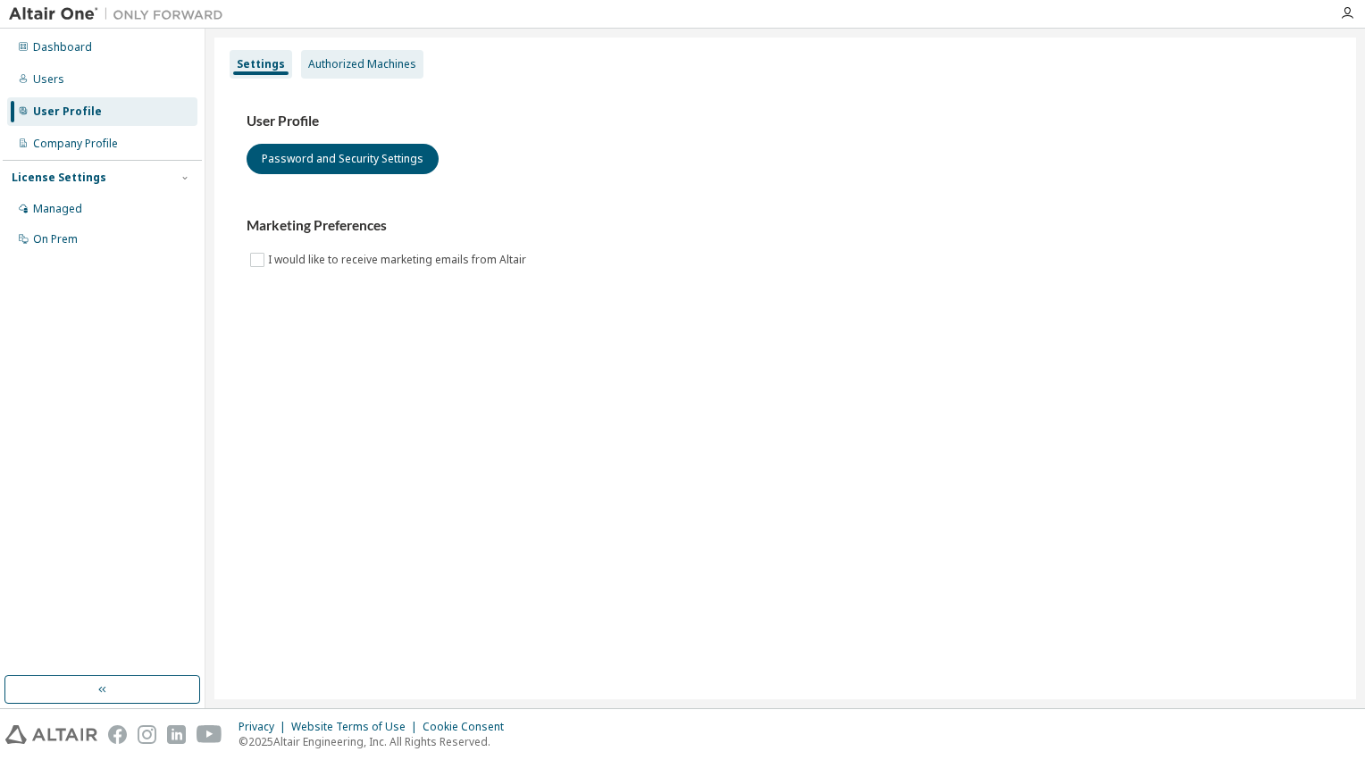
click at [335, 63] on div "Authorized Machines" at bounding box center [362, 64] width 108 height 14
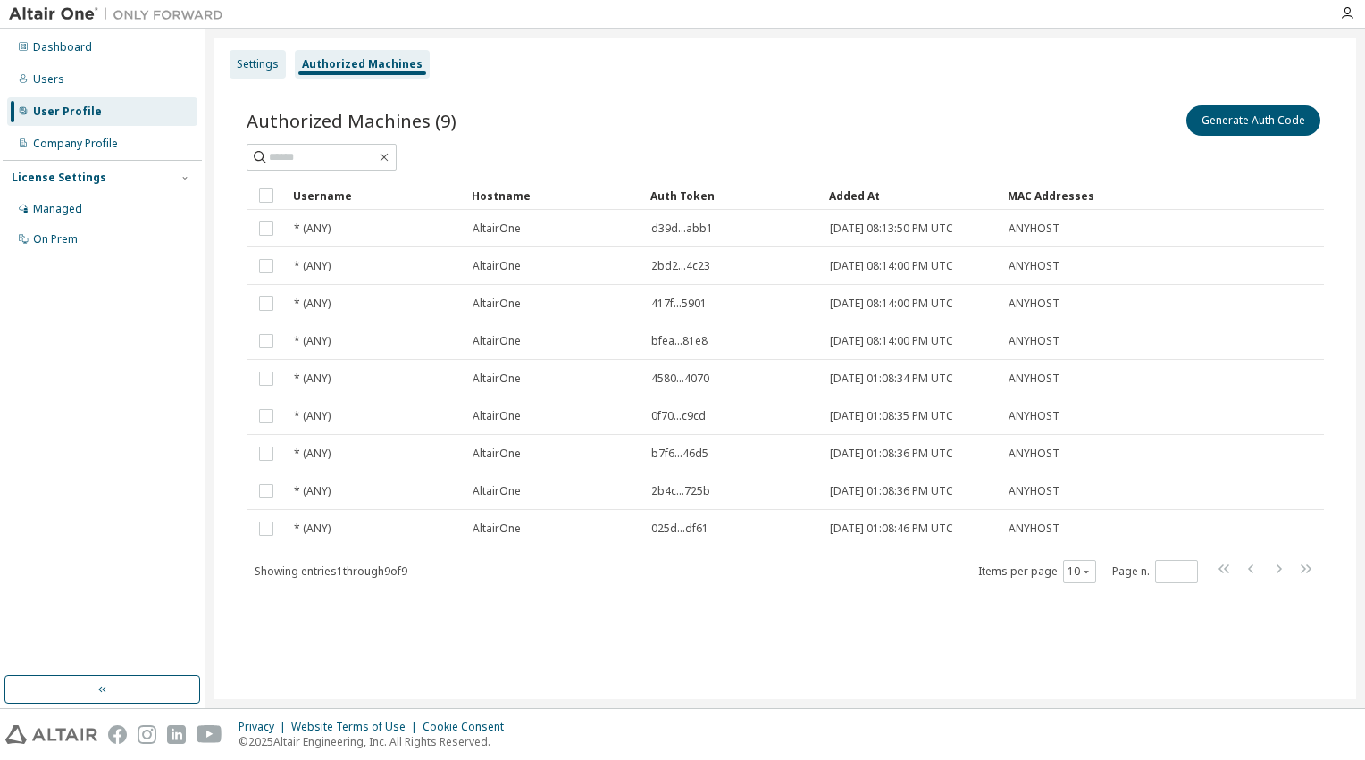
click at [261, 64] on div "Settings" at bounding box center [258, 64] width 42 height 14
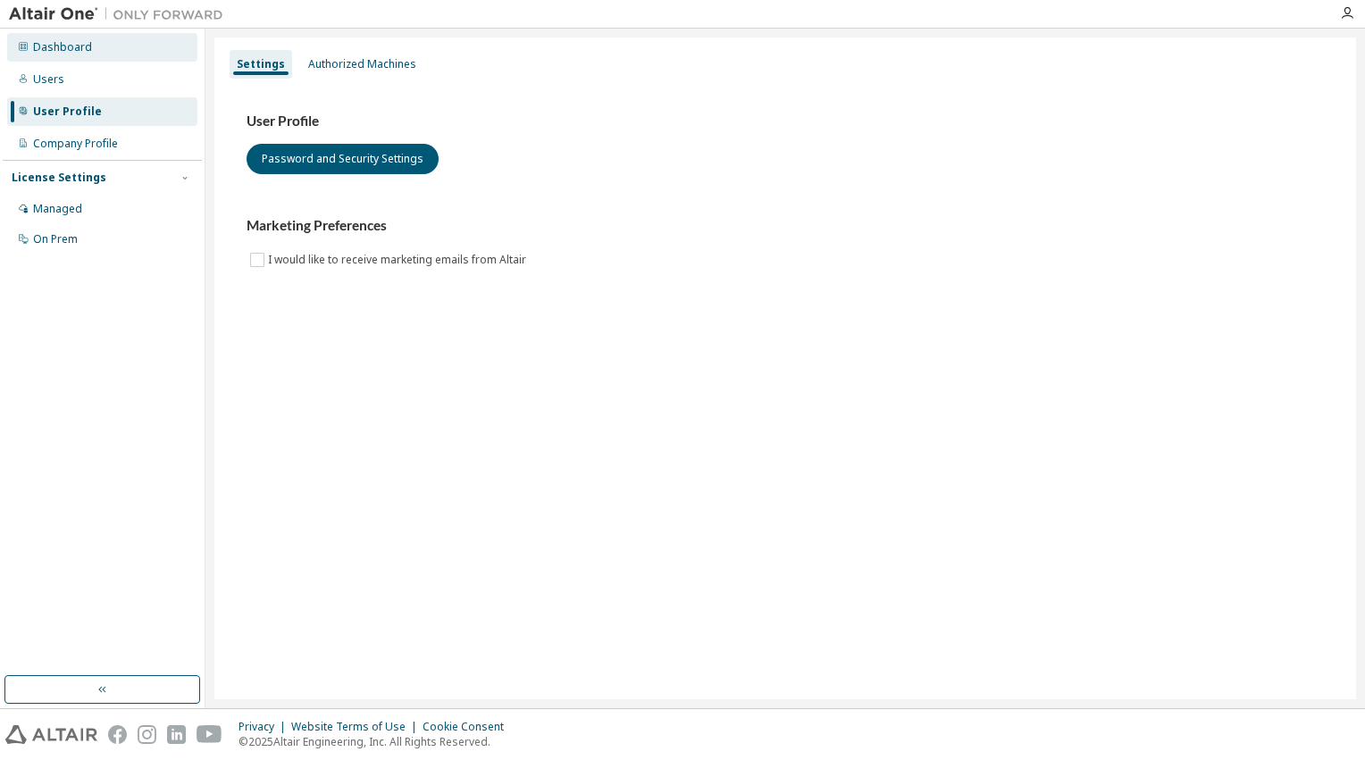
click at [66, 46] on div "Dashboard" at bounding box center [62, 47] width 59 height 14
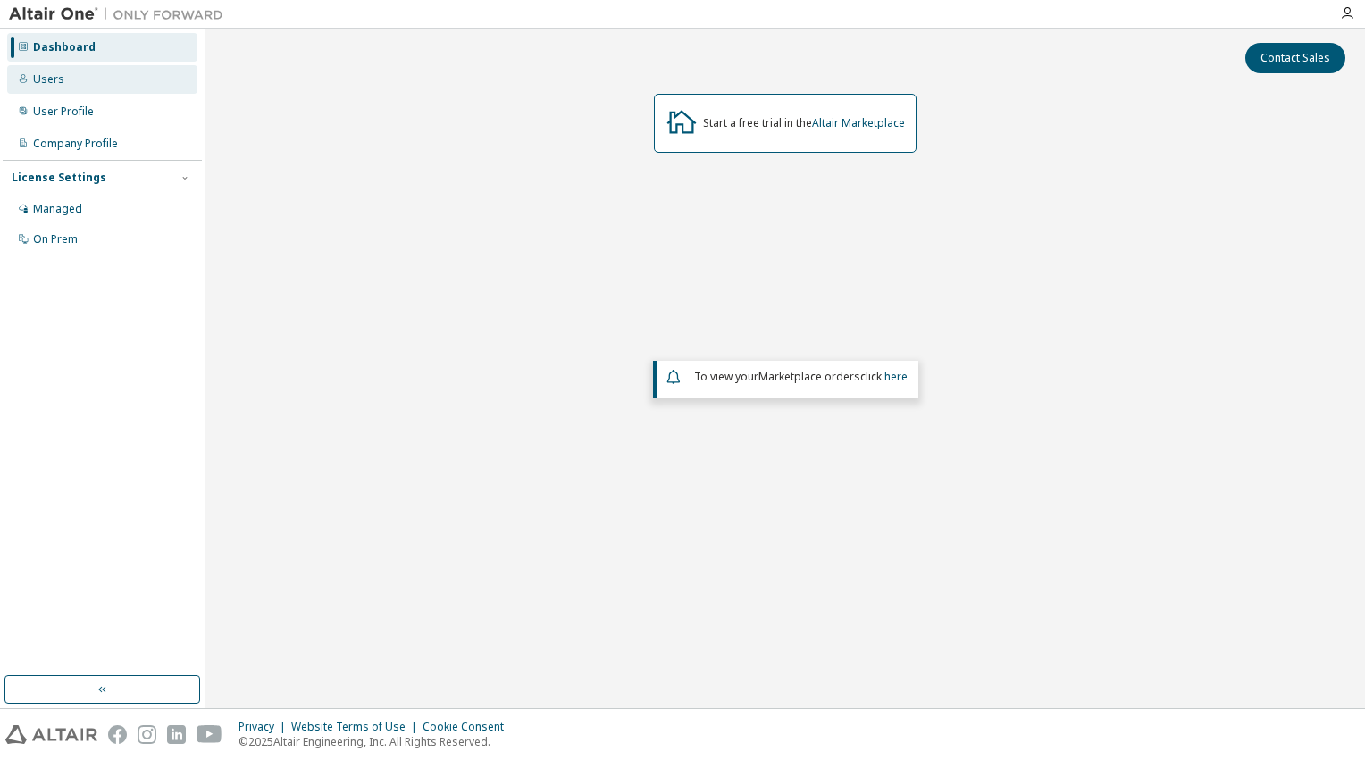
click at [36, 74] on div "Users" at bounding box center [48, 79] width 31 height 14
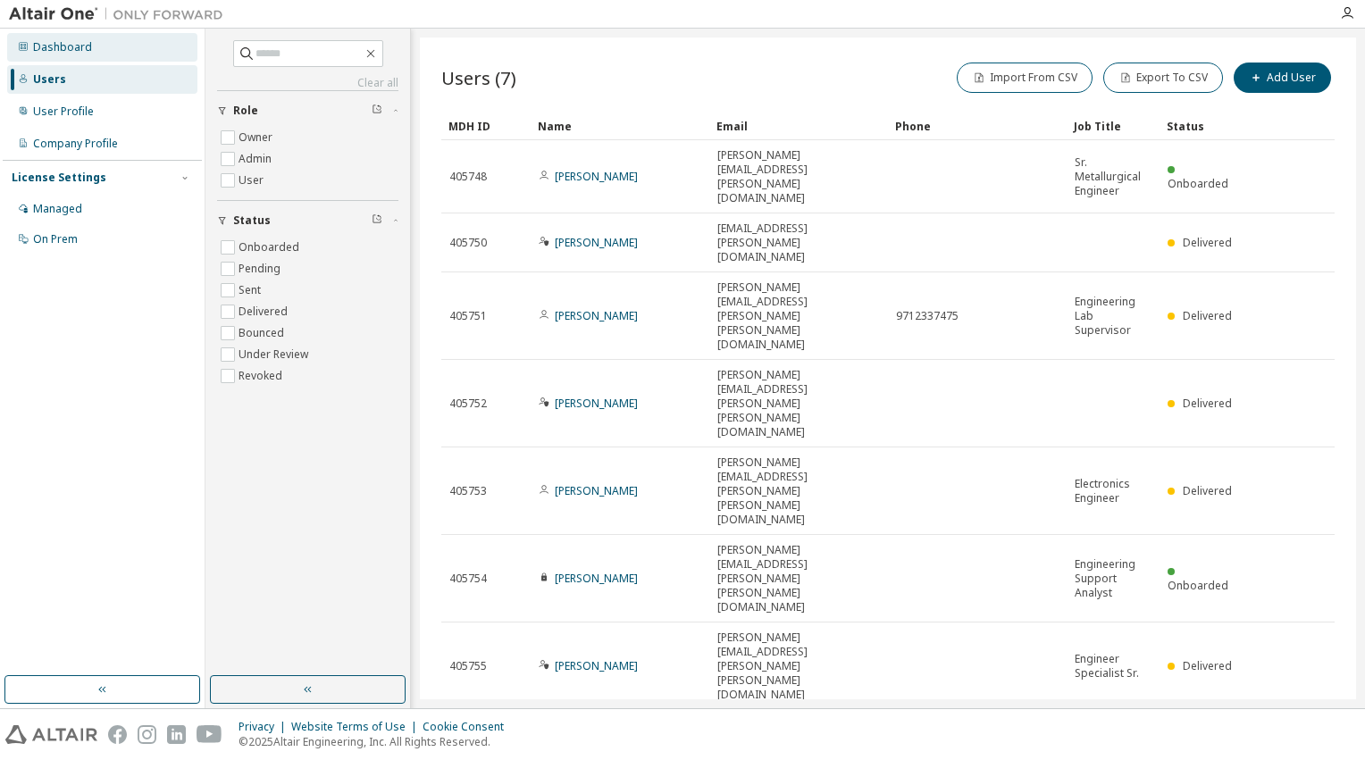
click at [63, 46] on div "Dashboard" at bounding box center [62, 47] width 59 height 14
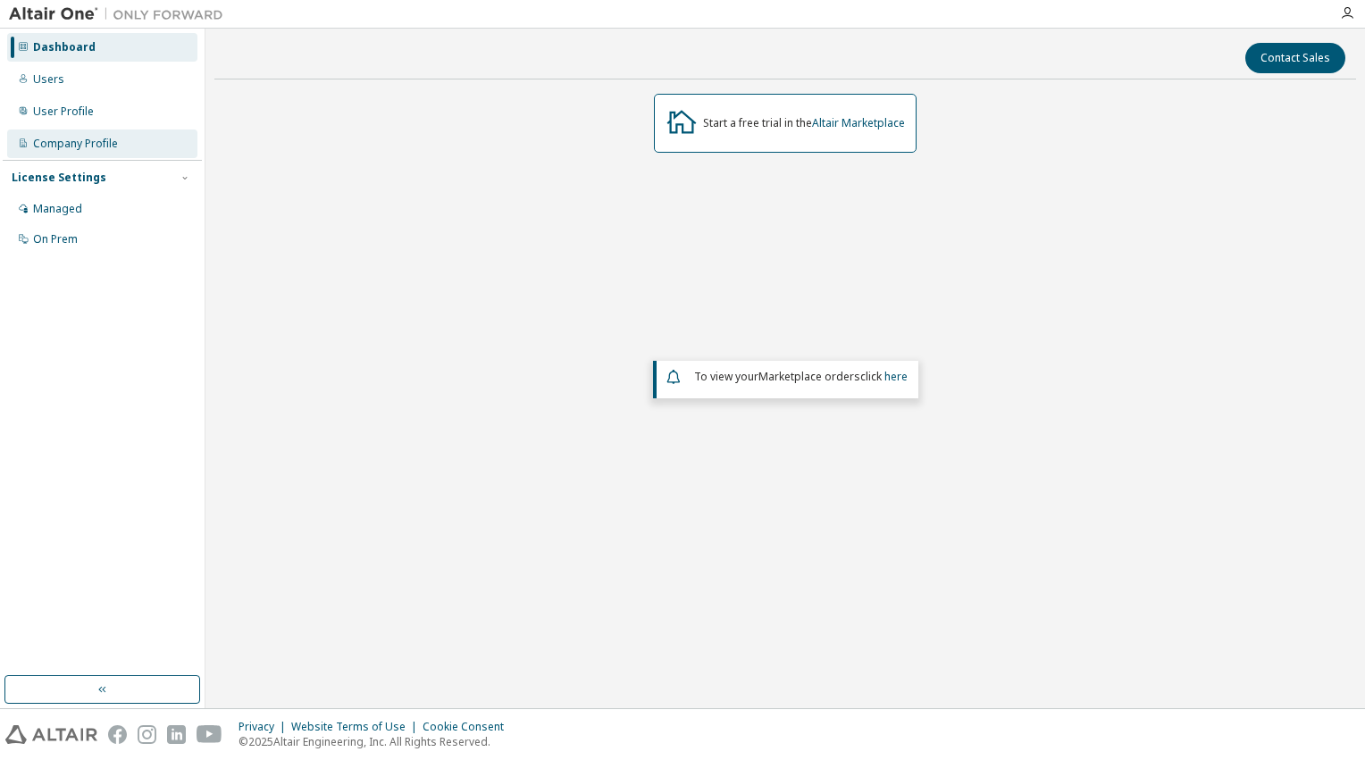
click at [43, 139] on div "Company Profile" at bounding box center [75, 144] width 85 height 14
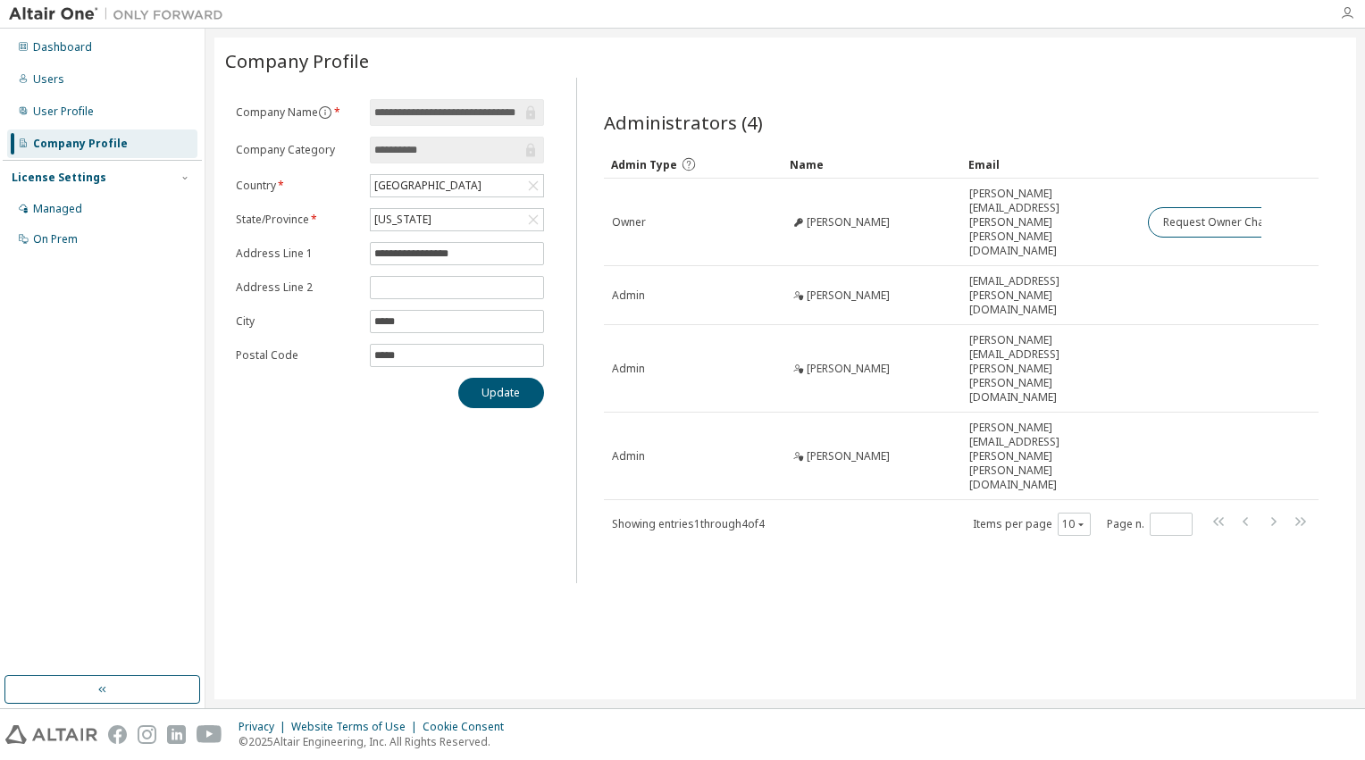
click at [1343, 15] on icon "button" at bounding box center [1347, 13] width 14 height 14
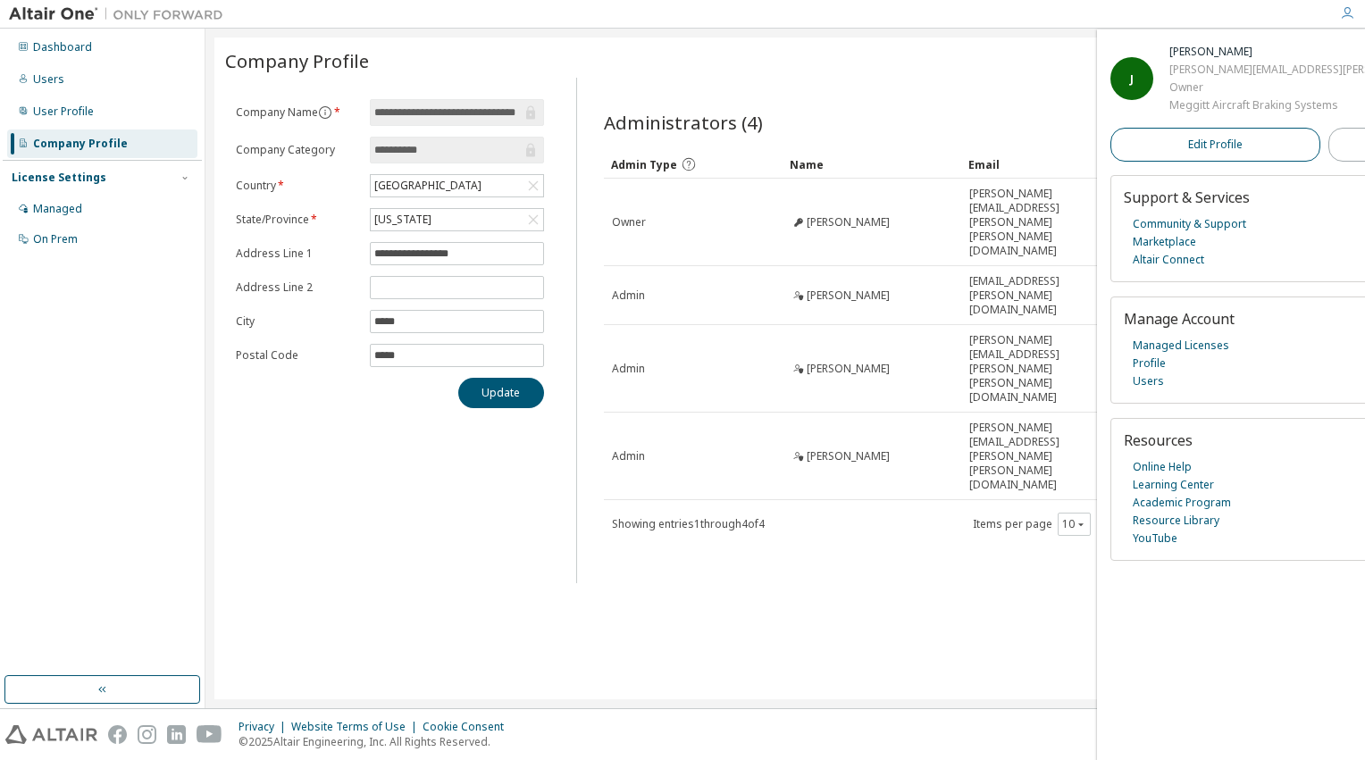
click at [1188, 148] on span "Edit Profile" at bounding box center [1215, 145] width 55 height 14
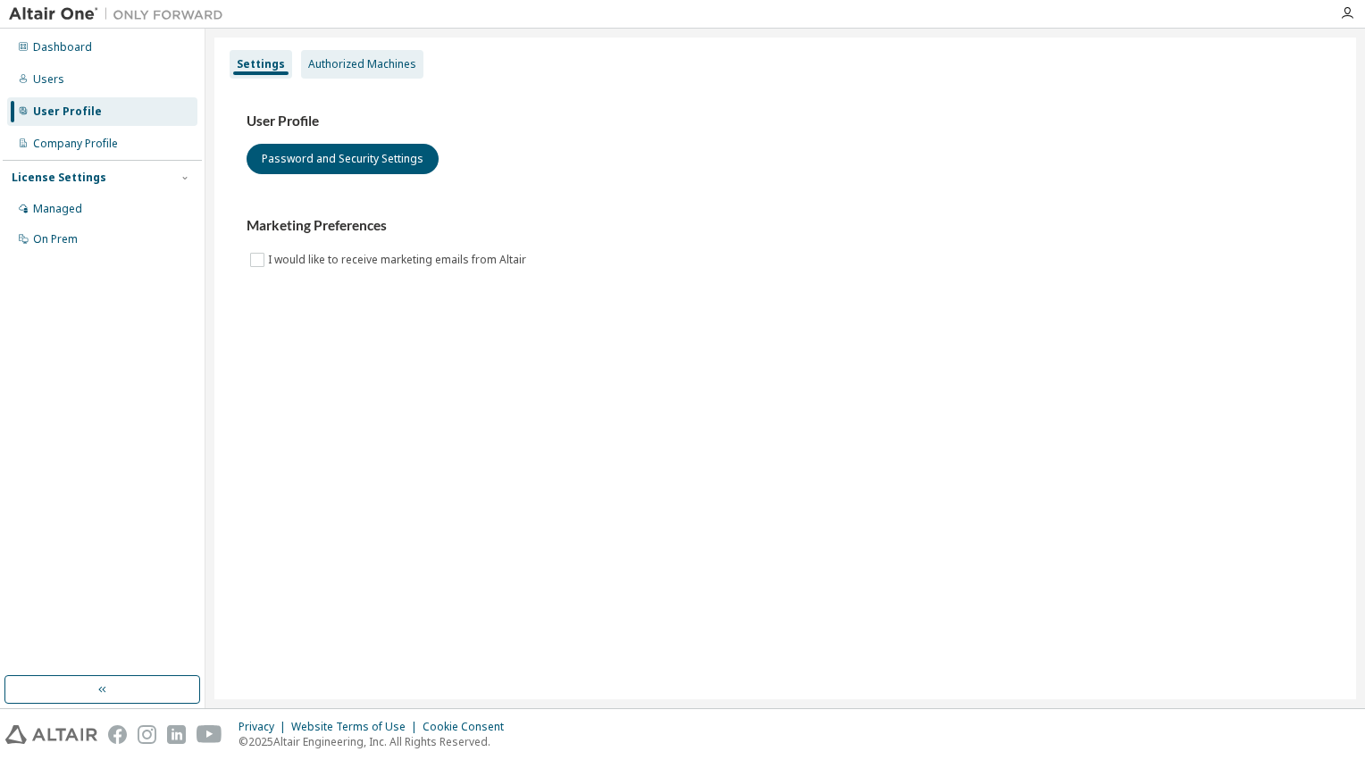
click at [345, 57] on div "Authorized Machines" at bounding box center [362, 64] width 108 height 14
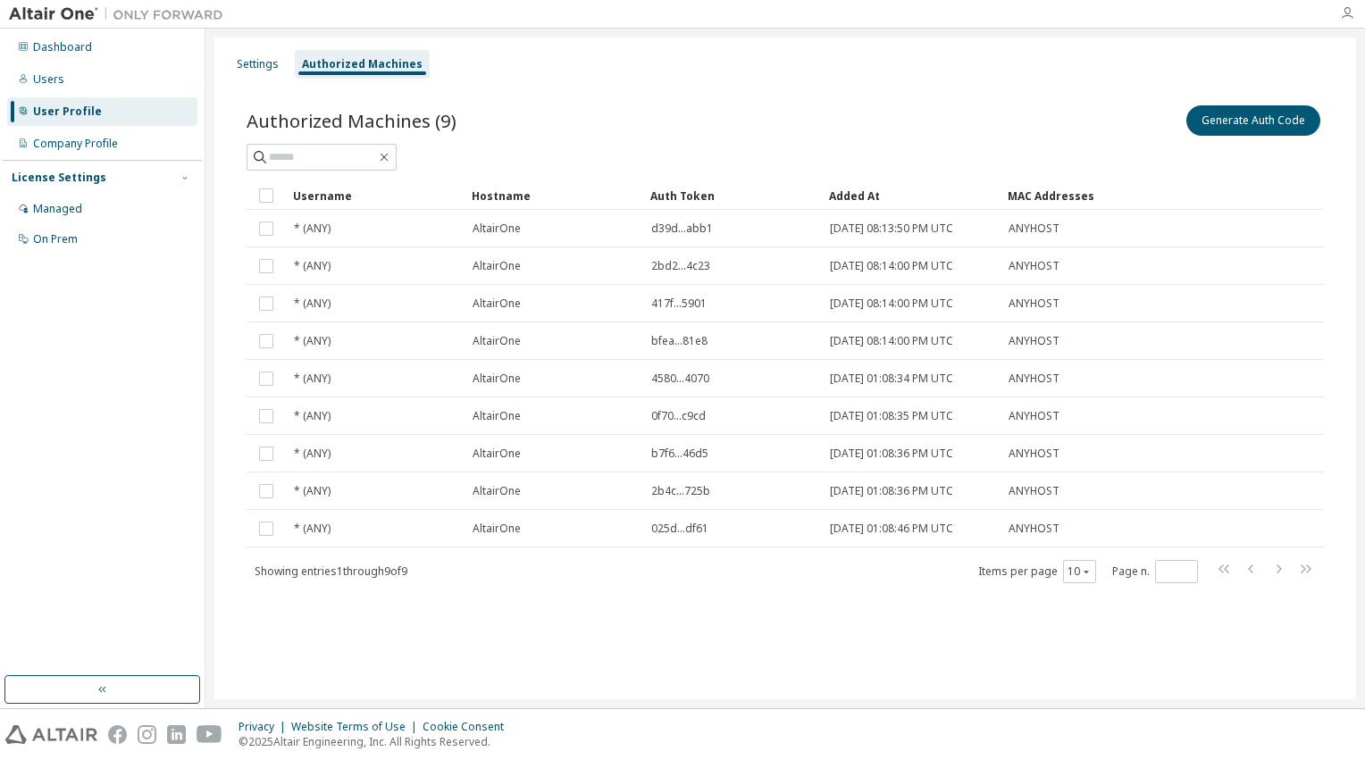
click at [1349, 16] on icon "button" at bounding box center [1347, 13] width 14 height 14
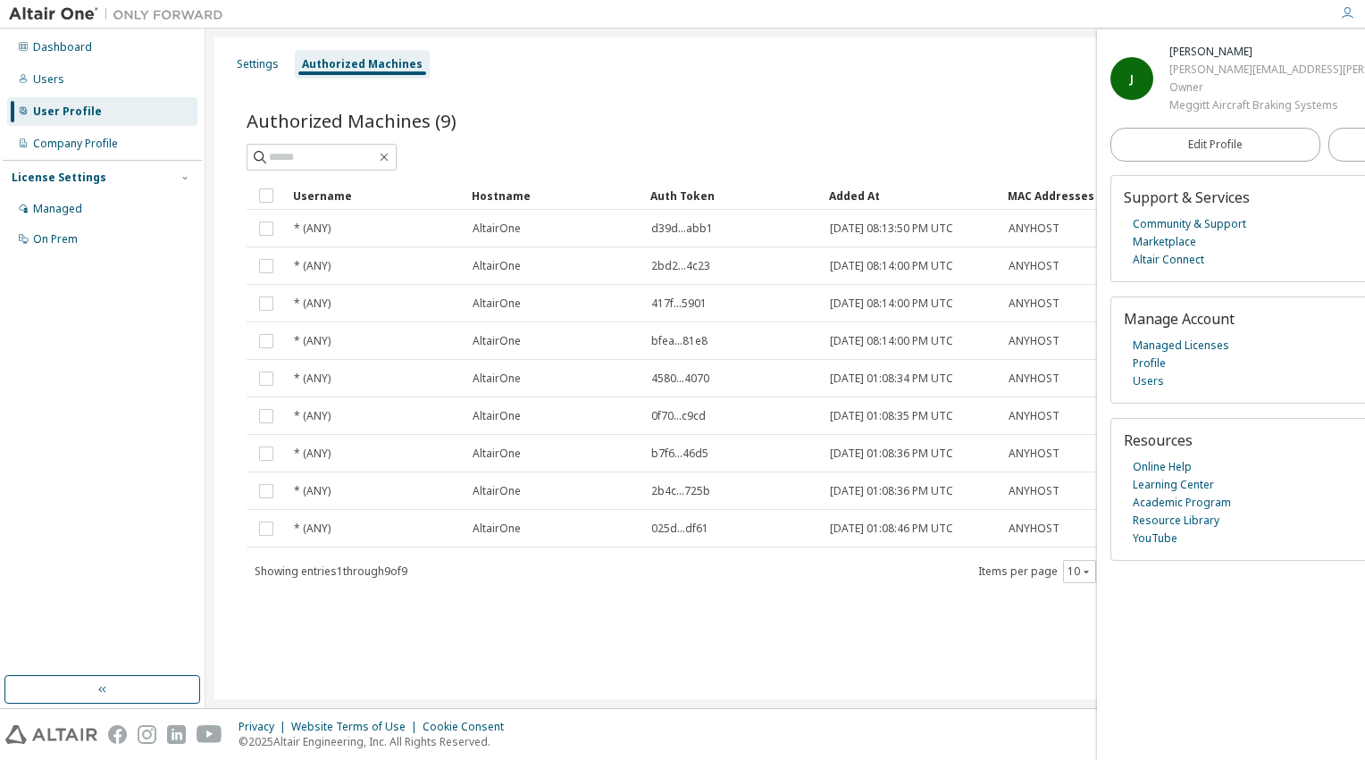
click at [1021, 112] on div "Generate Auth Code" at bounding box center [1054, 121] width 539 height 38
click at [921, 43] on div "Settings Authorized Machines Authorized Machines (9) Generate Auth Code Clear L…" at bounding box center [785, 369] width 1142 height 662
click at [256, 64] on div "Settings" at bounding box center [258, 64] width 42 height 14
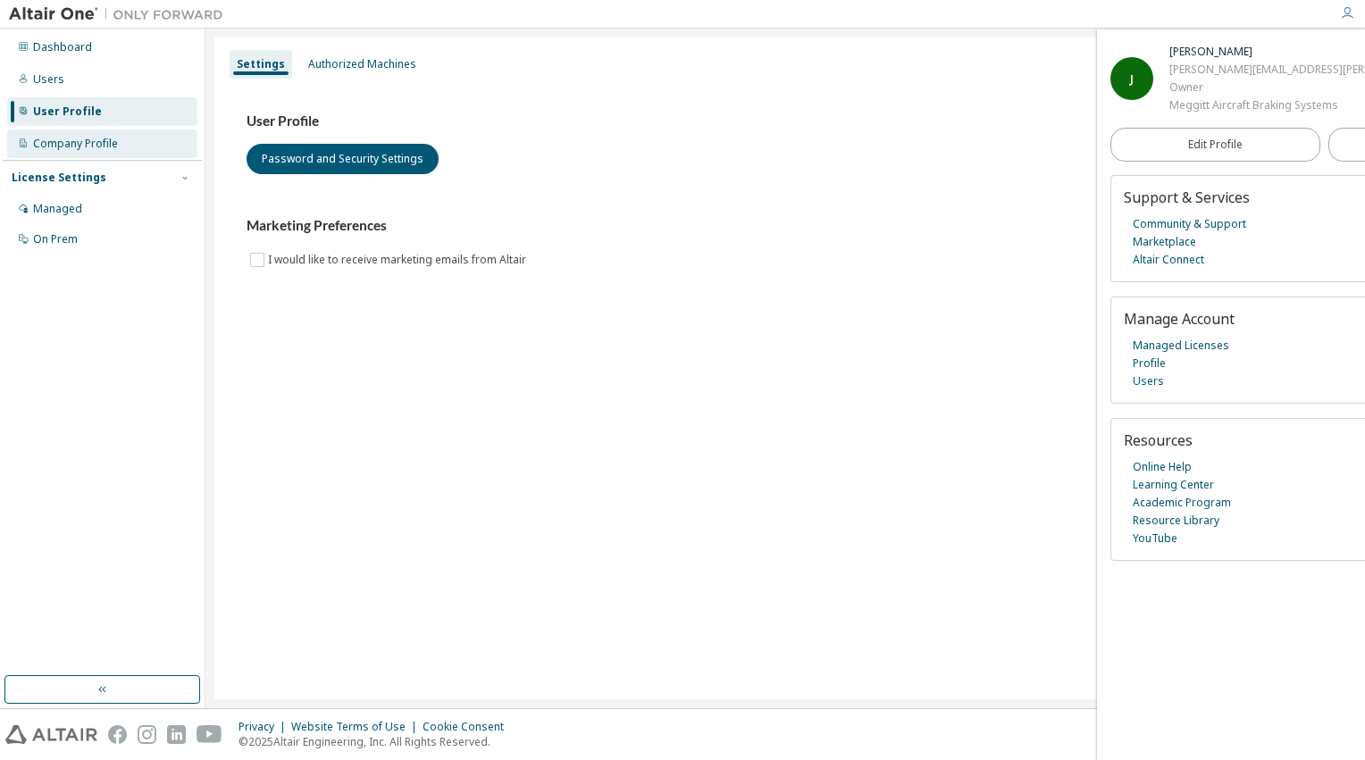
click at [64, 154] on div "Company Profile" at bounding box center [102, 144] width 190 height 29
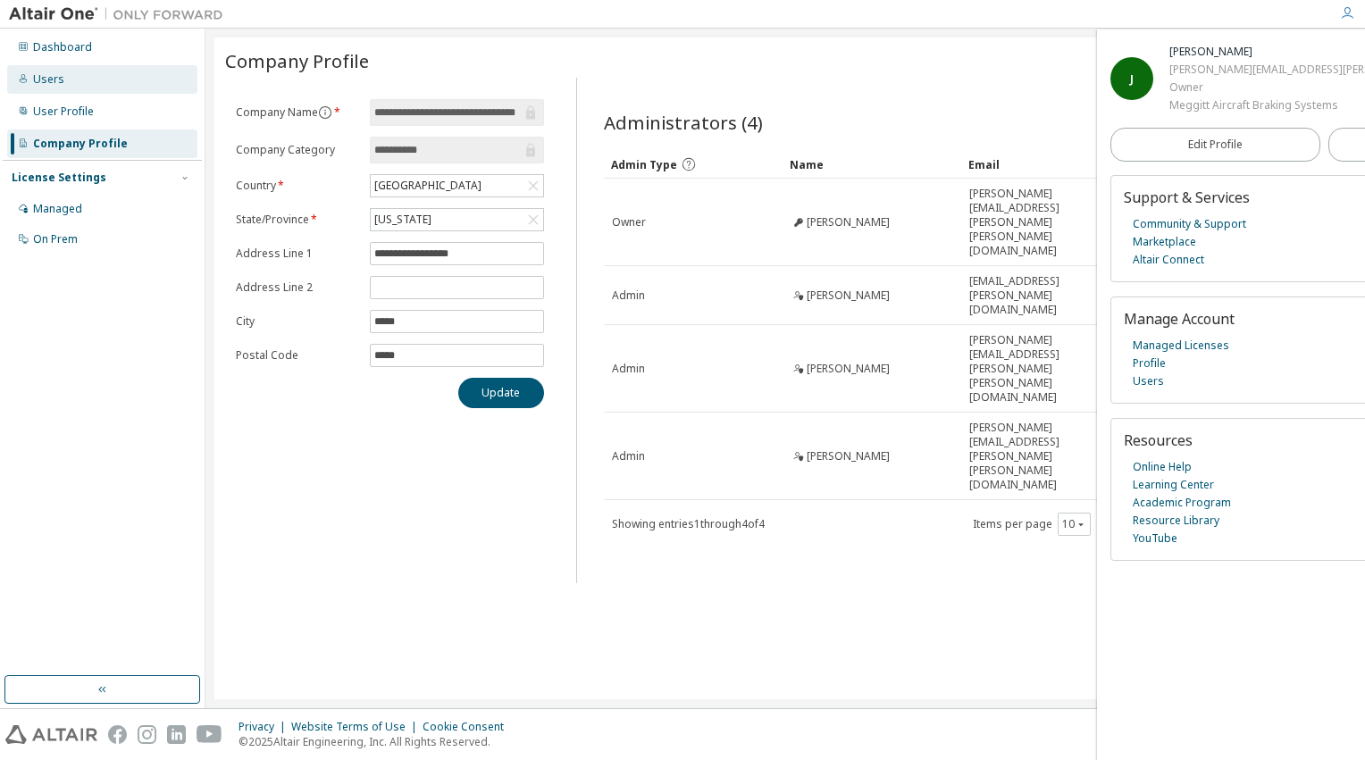
click at [54, 80] on div "Users" at bounding box center [48, 79] width 31 height 14
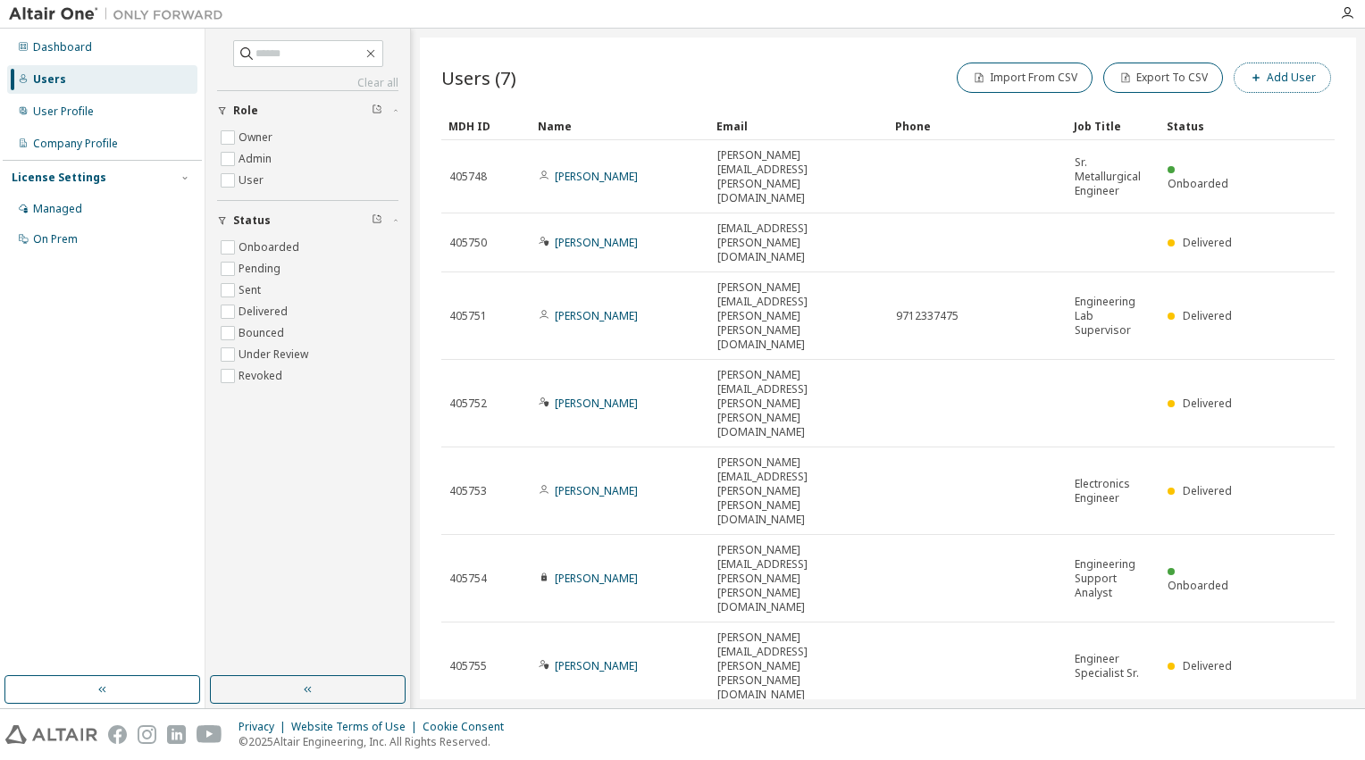
click at [1281, 71] on button "Add User" at bounding box center [1282, 78] width 97 height 30
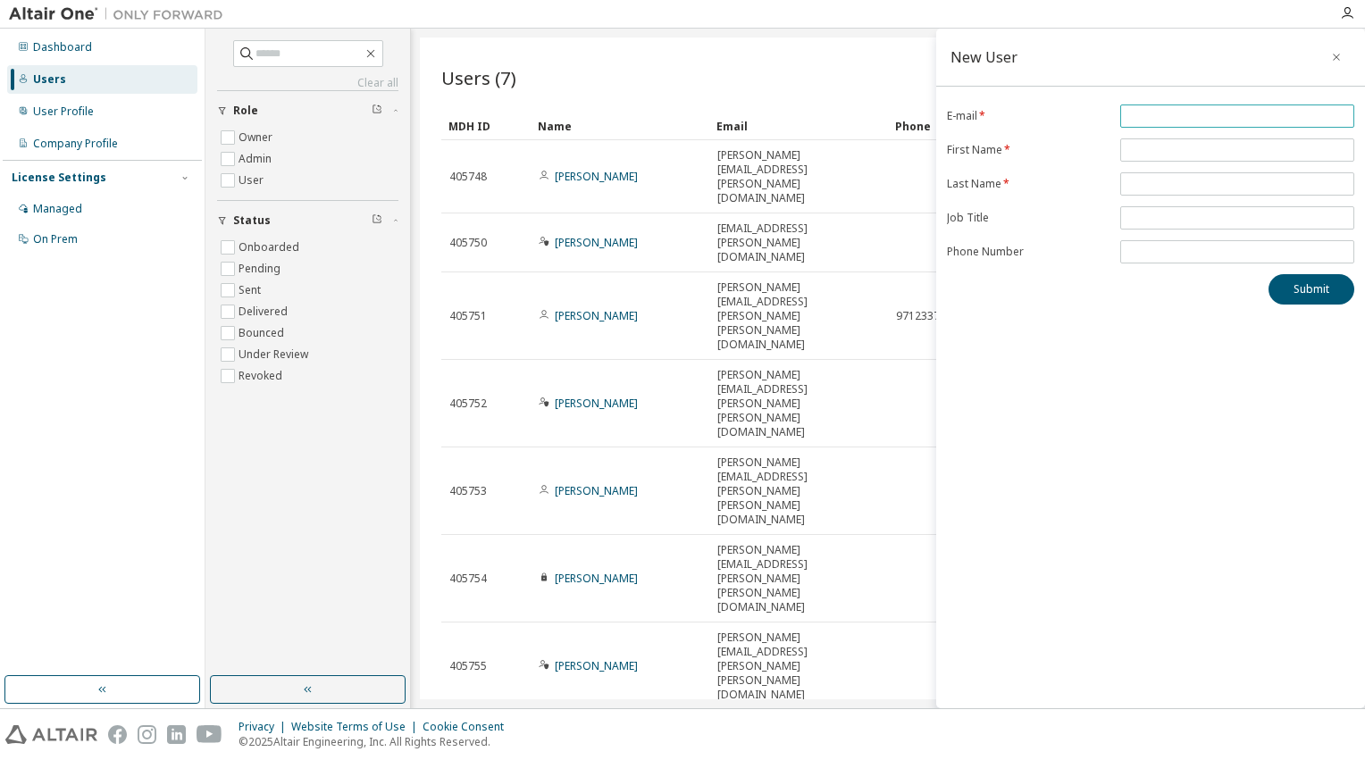
click at [1153, 113] on input "email" at bounding box center [1237, 116] width 225 height 14
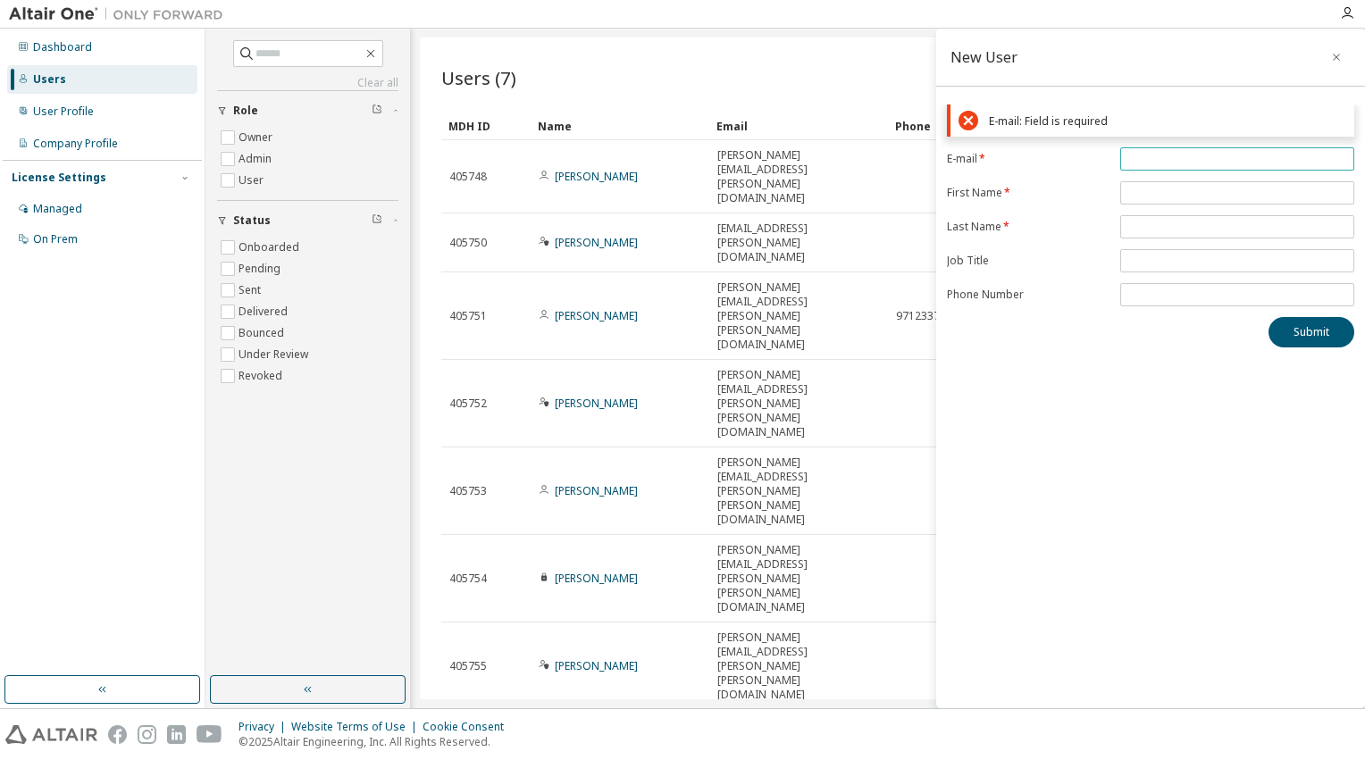
click at [1145, 158] on input "email" at bounding box center [1237, 159] width 225 height 14
paste input "**********"
type input "**********"
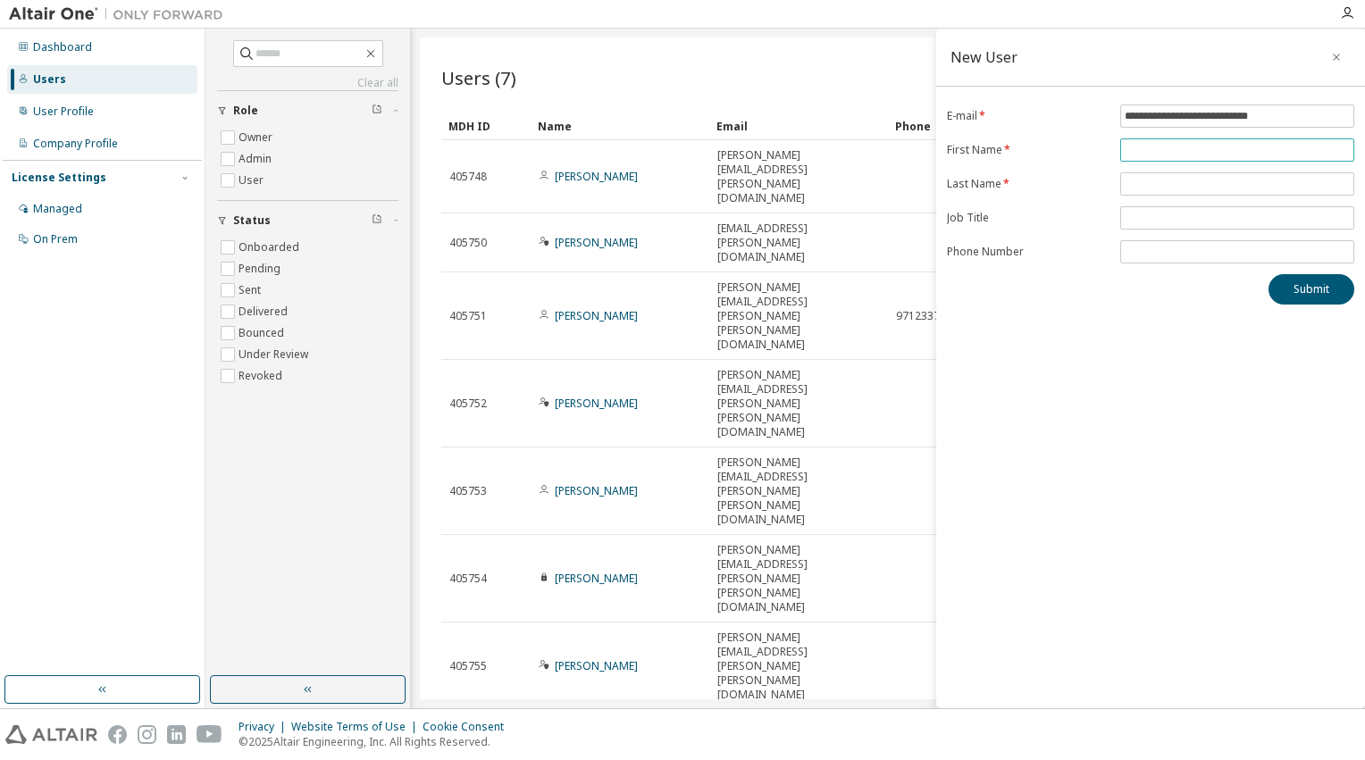
click at [1148, 183] on form "**********" at bounding box center [1150, 184] width 407 height 159
click at [1151, 147] on input "text" at bounding box center [1237, 150] width 225 height 14
type input "********"
click at [1287, 289] on button "Submit" at bounding box center [1312, 289] width 86 height 30
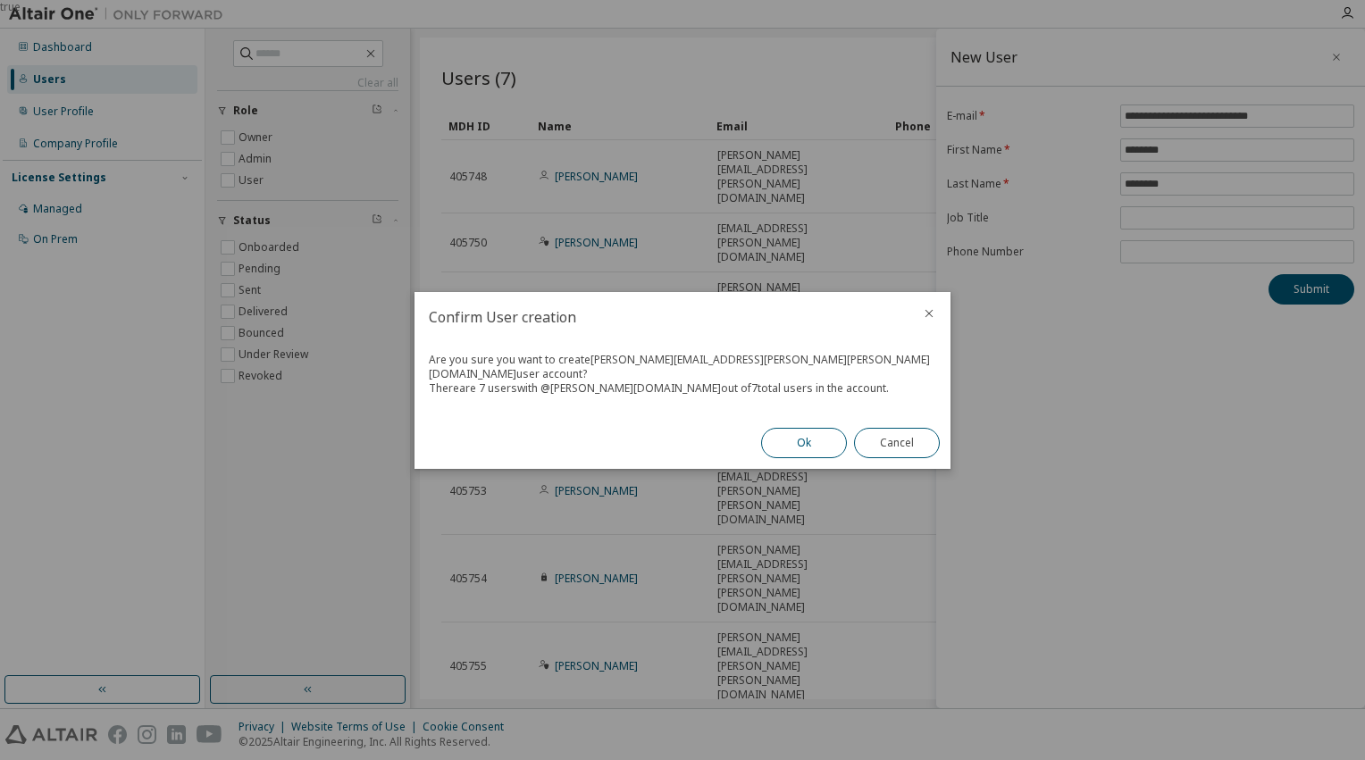
click at [817, 436] on button "Ok" at bounding box center [804, 443] width 86 height 30
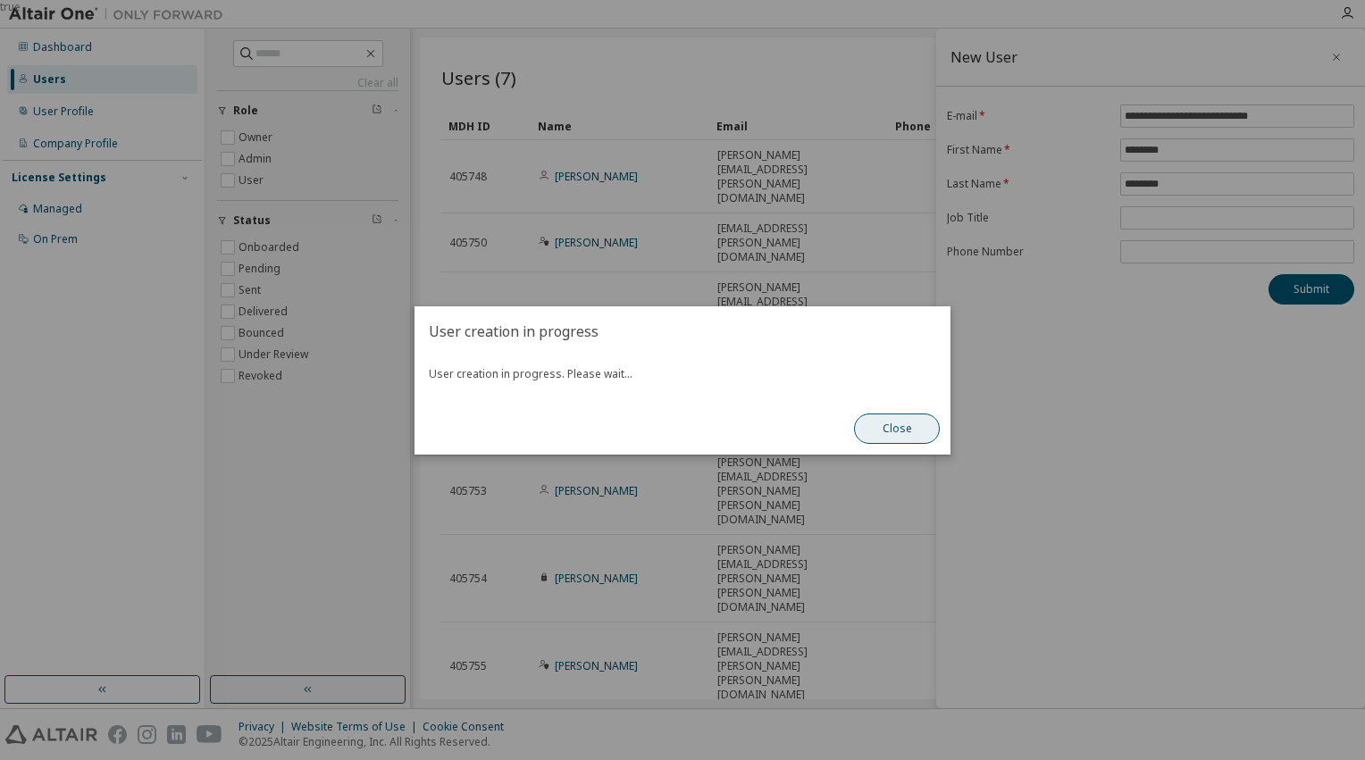
click at [902, 429] on button "Close" at bounding box center [897, 429] width 86 height 30
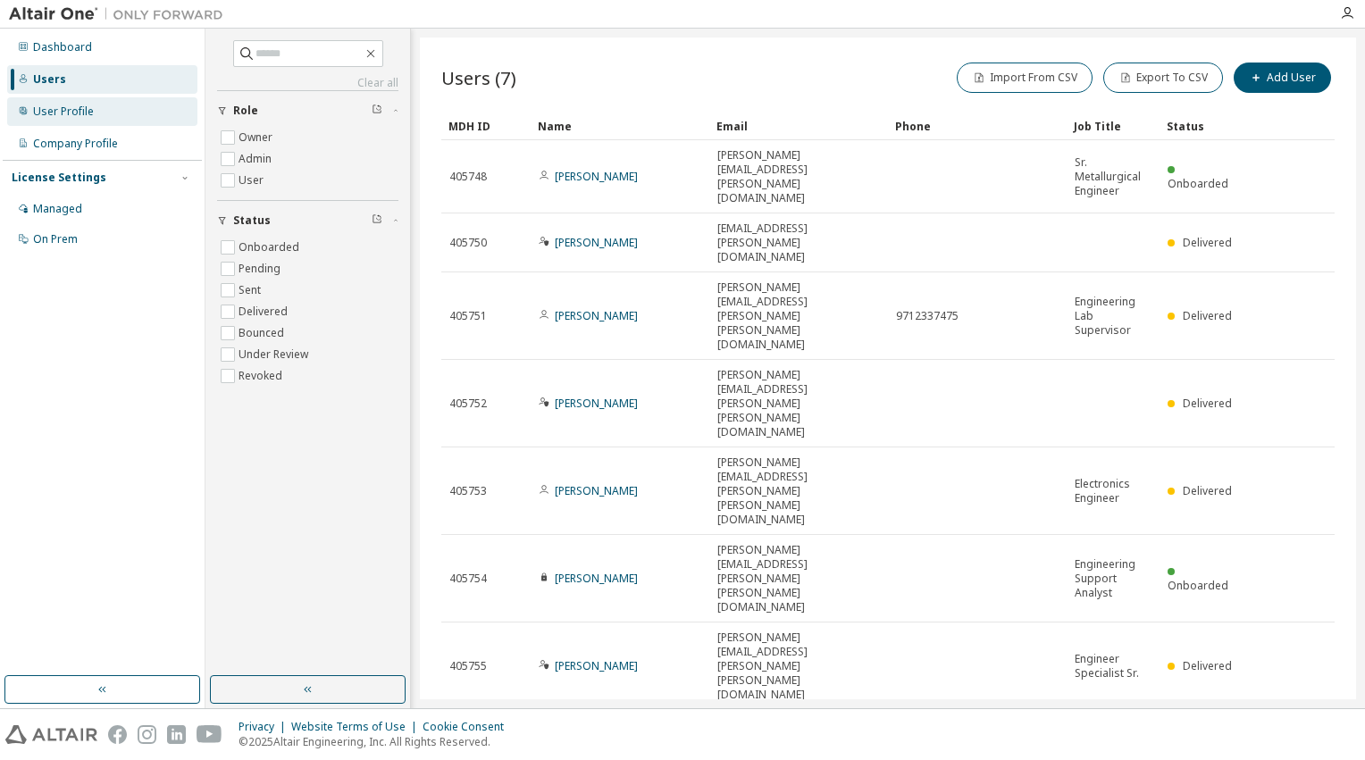
click at [77, 113] on div "User Profile" at bounding box center [63, 112] width 61 height 14
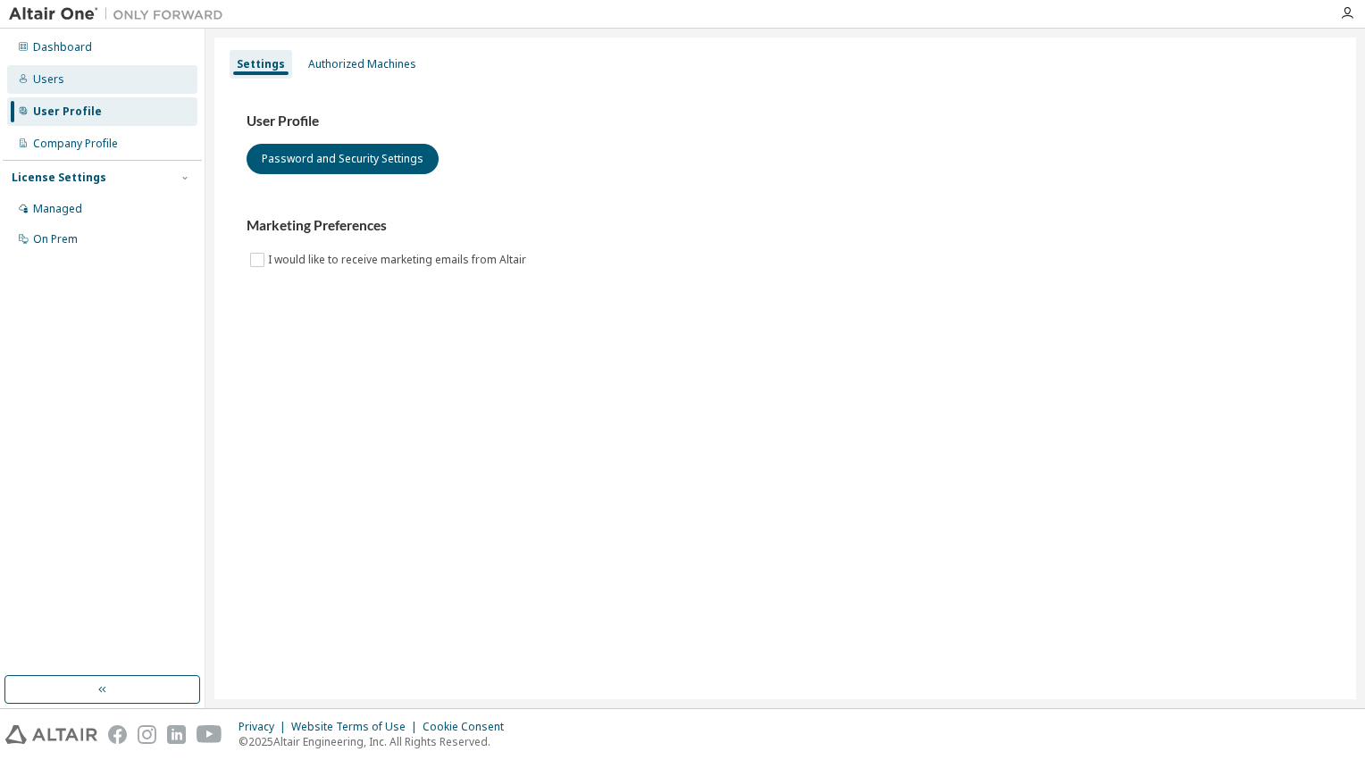
click at [55, 79] on div "Users" at bounding box center [48, 79] width 31 height 14
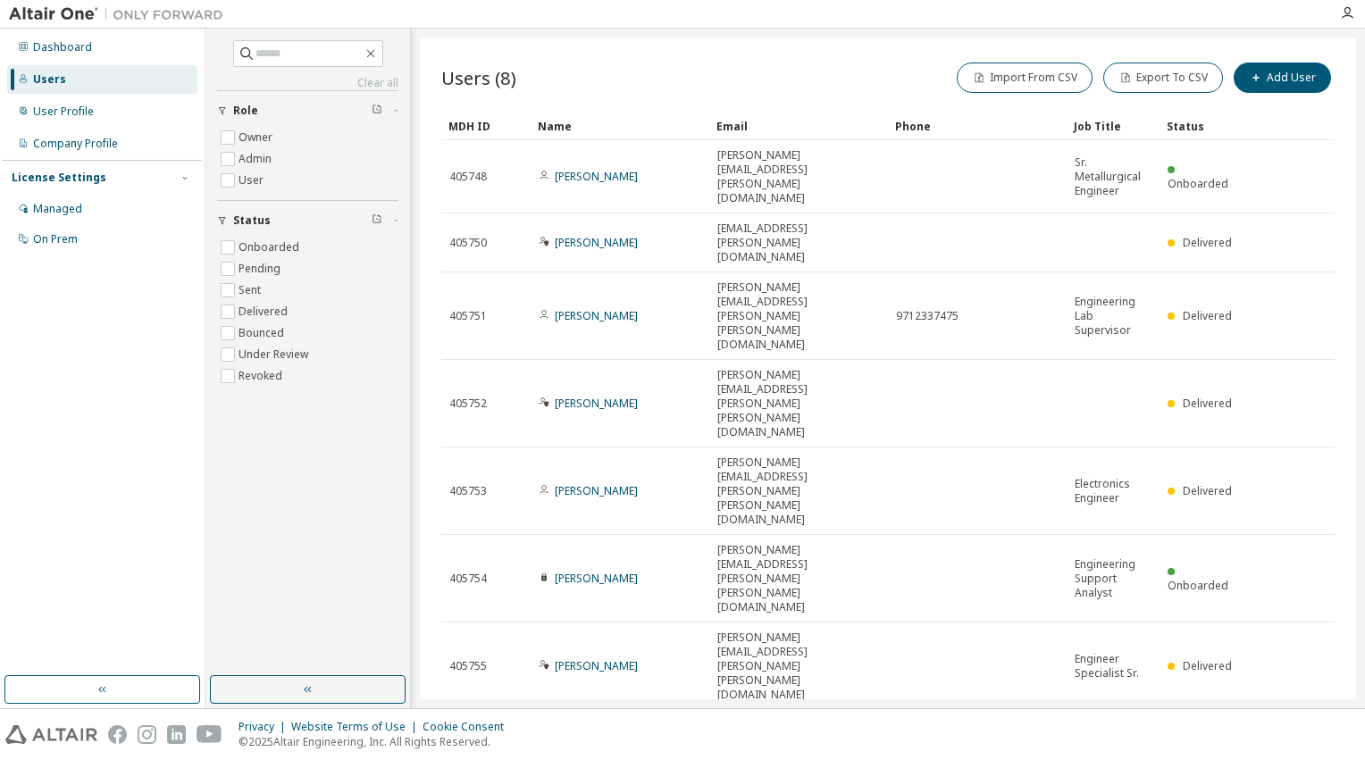
click at [581, 746] on link "Patricia Saillant" at bounding box center [596, 753] width 83 height 15
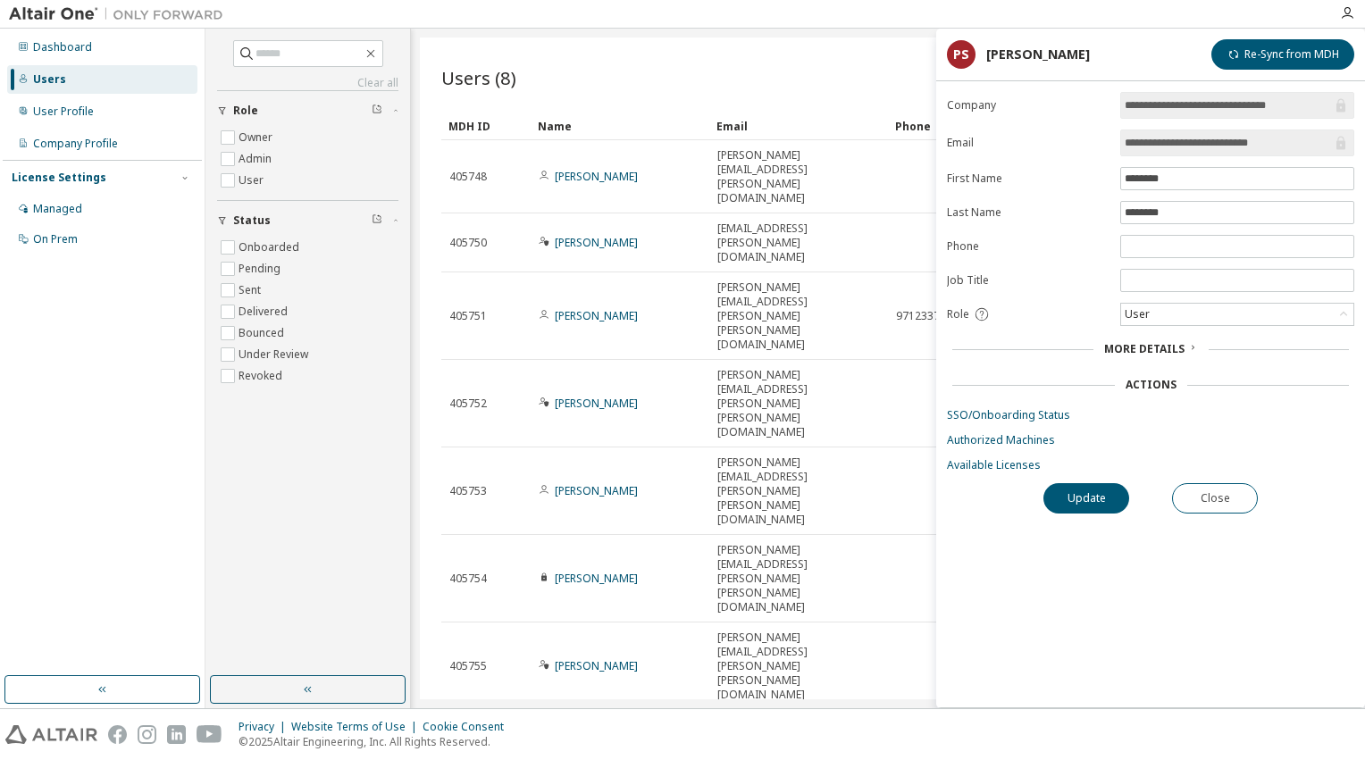
click at [1166, 349] on span "More Details" at bounding box center [1144, 348] width 80 height 15
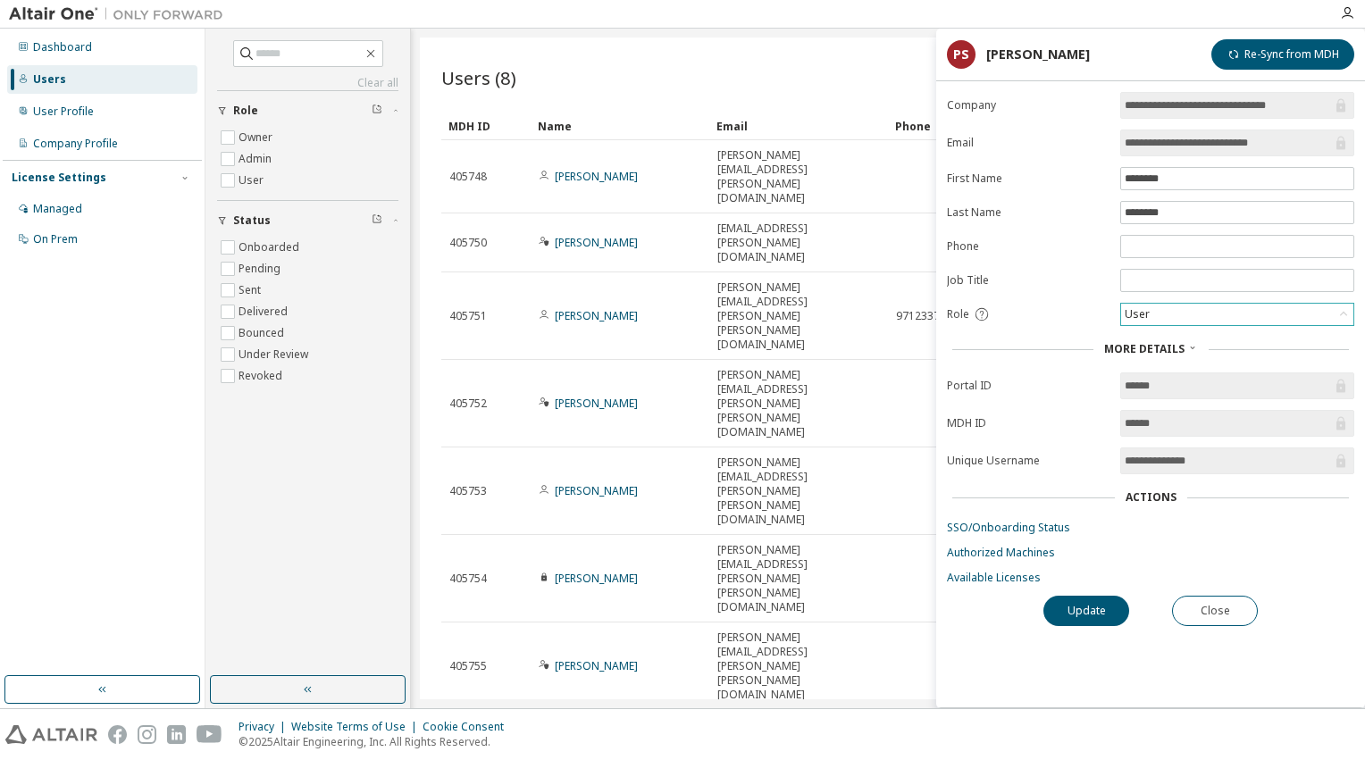
click at [1139, 311] on div "User" at bounding box center [1137, 315] width 30 height 20
click at [1143, 339] on li "Admin" at bounding box center [1236, 334] width 229 height 23
click at [1099, 610] on button "Update" at bounding box center [1087, 611] width 86 height 30
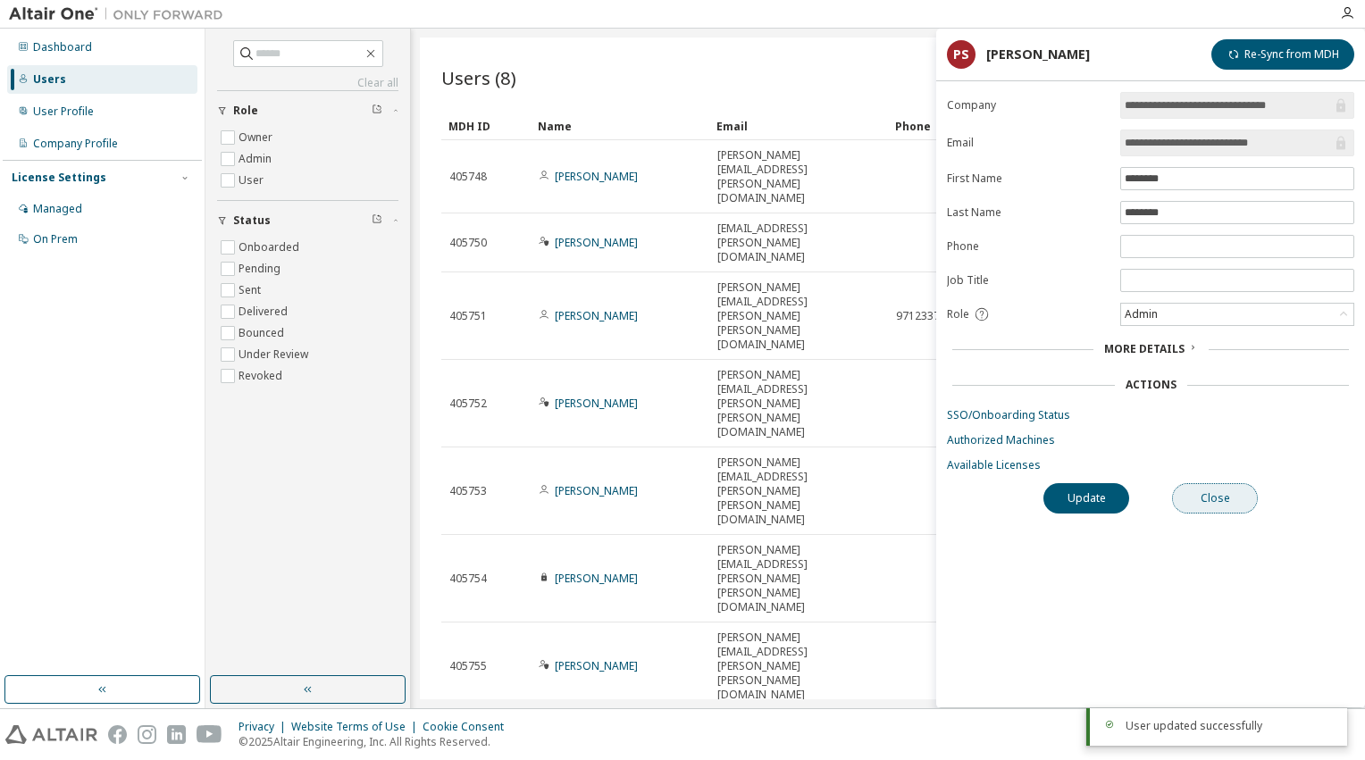
click at [1213, 497] on button "Close" at bounding box center [1215, 498] width 86 height 30
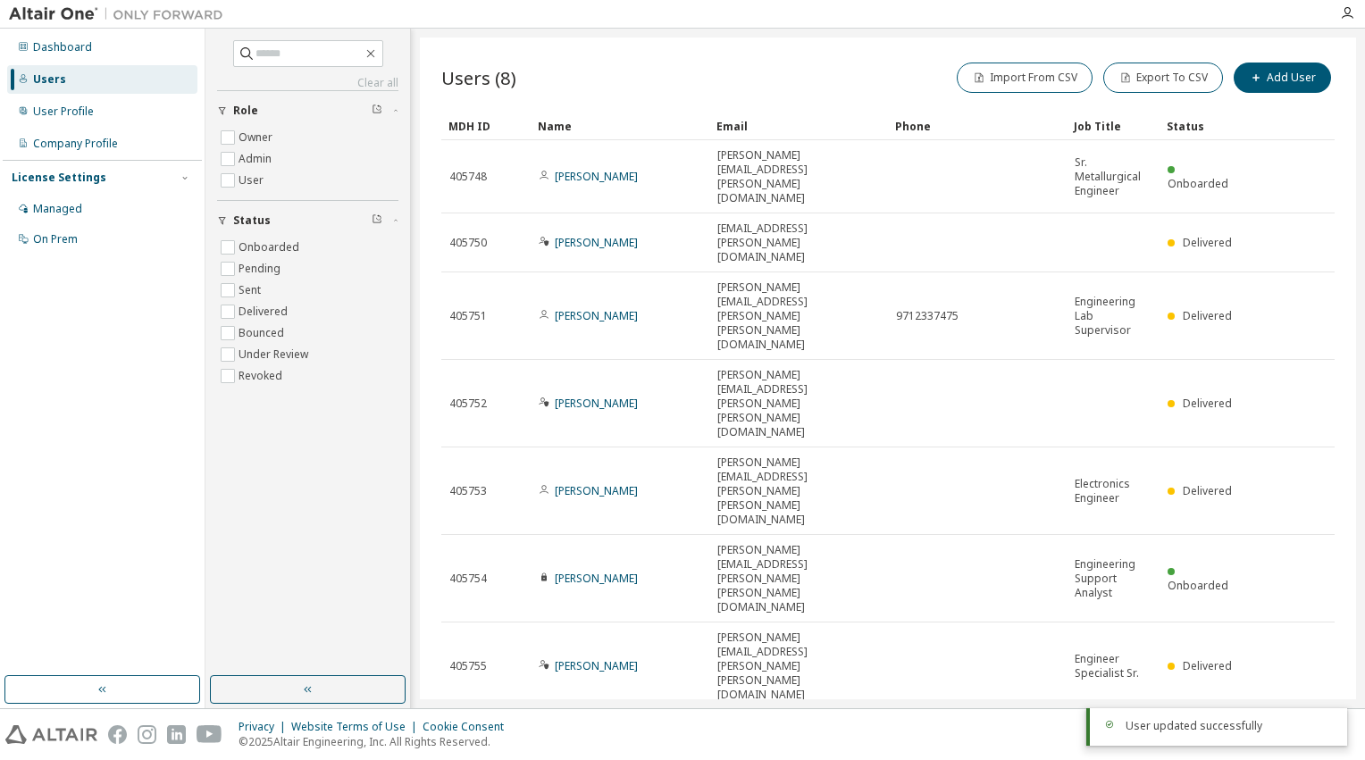
click at [969, 575] on div "Users (8) Import From CSV Export To CSV Add User Clear Load Save Save As Field …" at bounding box center [888, 369] width 936 height 662
click at [49, 147] on div "Company Profile" at bounding box center [75, 144] width 85 height 14
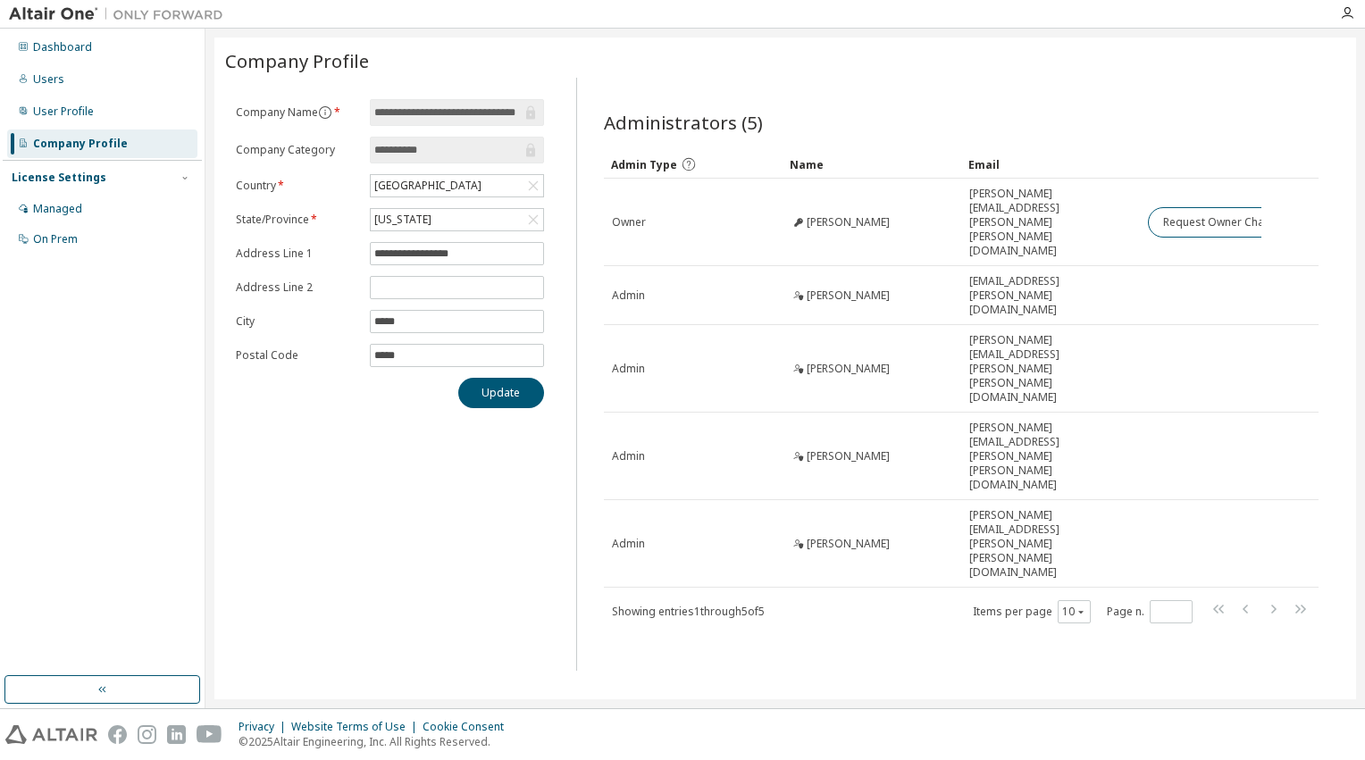
click at [1112, 539] on div "**********" at bounding box center [785, 369] width 1142 height 662
